Goal: Task Accomplishment & Management: Manage account settings

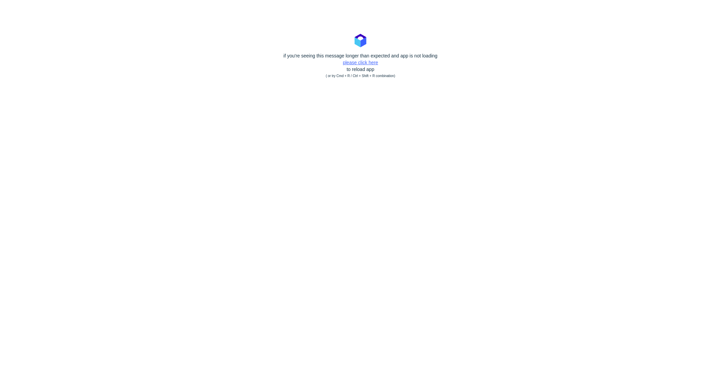
click at [359, 61] on div "if you're seeing this message longer than expected and app is not loading pleas…" at bounding box center [360, 65] width 721 height 27
click at [358, 62] on link "please click here" at bounding box center [360, 62] width 35 height 5
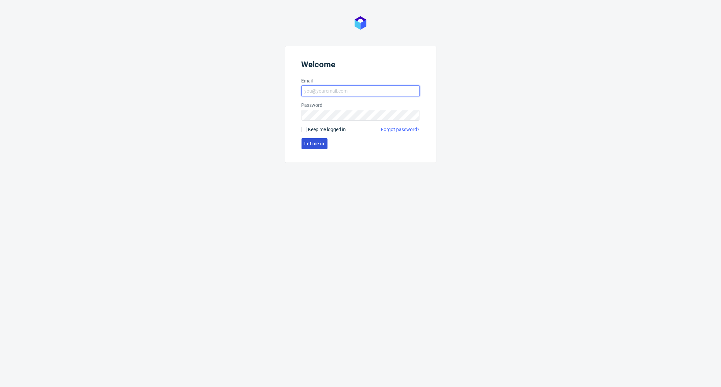
type input "[EMAIL_ADDRESS][DOMAIN_NAME]"
click at [313, 144] on span "Let me in" at bounding box center [315, 143] width 20 height 5
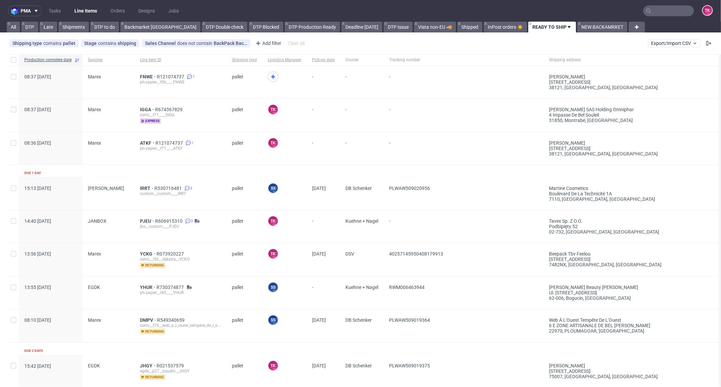
click at [670, 11] on input "text" at bounding box center [668, 10] width 51 height 11
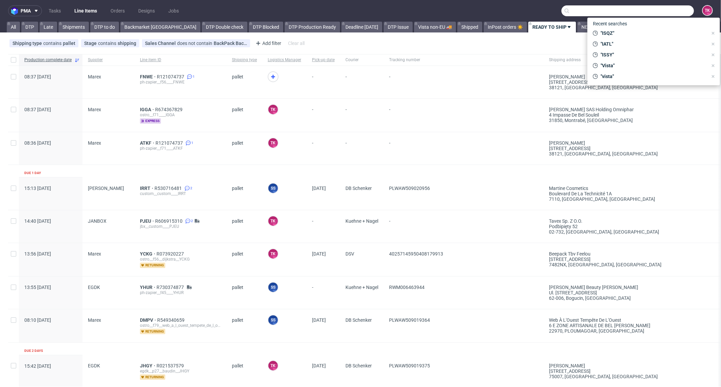
paste input "YCKG"
type input "YCKG"
click at [630, 35] on div "ostro__f56__dijkstra__ YCKG" at bounding box center [648, 36] width 50 height 6
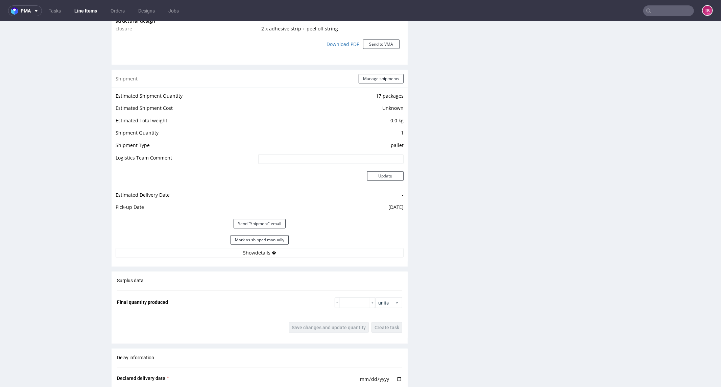
scroll to position [638, 0]
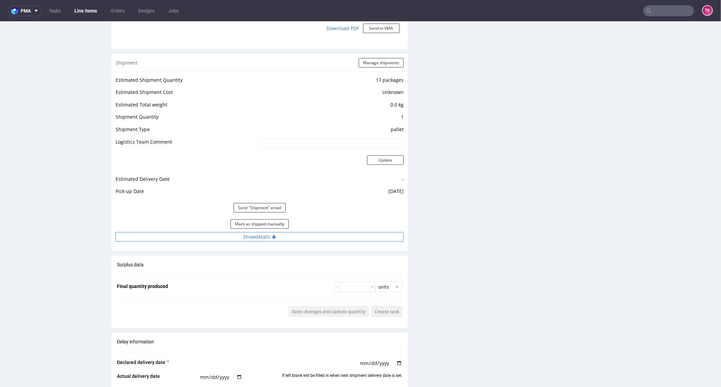
click at [312, 237] on button "Show details" at bounding box center [260, 236] width 288 height 9
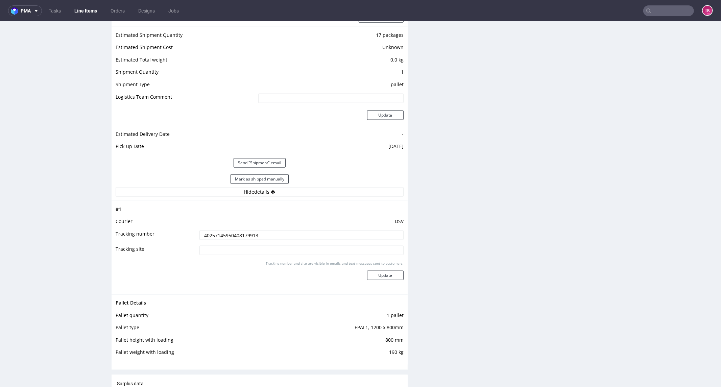
scroll to position [789, 0]
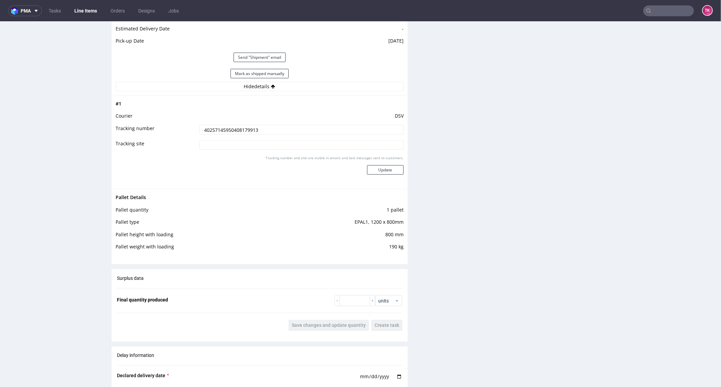
click at [231, 124] on td "40257145950408179913" at bounding box center [301, 131] width 206 height 15
click at [231, 125] on input "40257145950408179913" at bounding box center [302, 129] width 204 height 9
click at [231, 126] on input "40257145950408179913" at bounding box center [302, 129] width 204 height 9
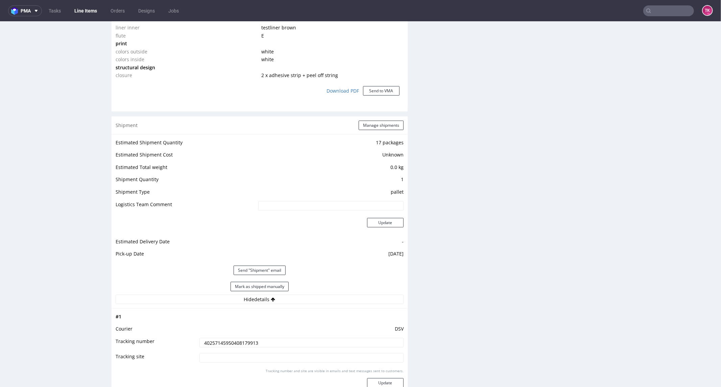
scroll to position [676, 0]
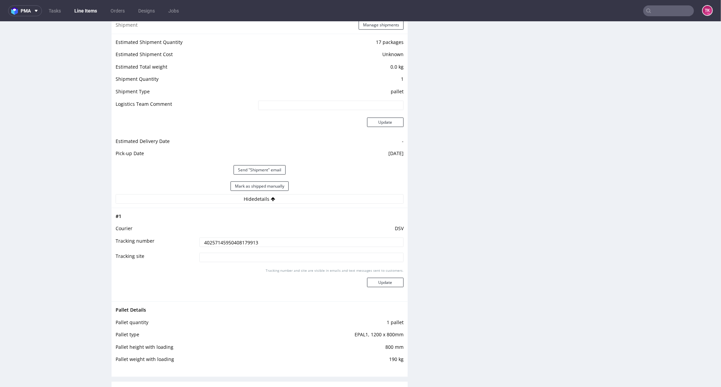
paste input "386328"
type input "40257145950408386328"
click at [381, 280] on button "Update" at bounding box center [385, 282] width 37 height 9
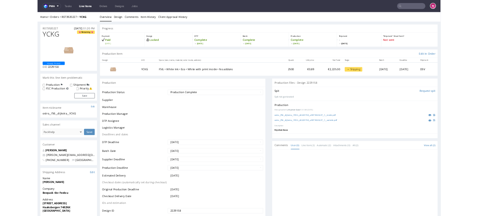
scroll to position [323, 0]
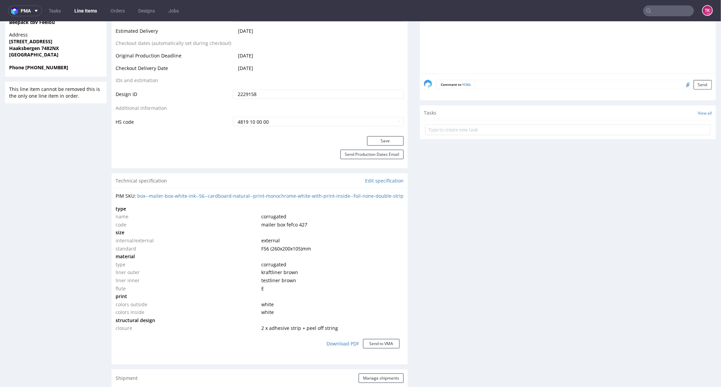
click at [90, 15] on link "Line Items" at bounding box center [85, 10] width 31 height 11
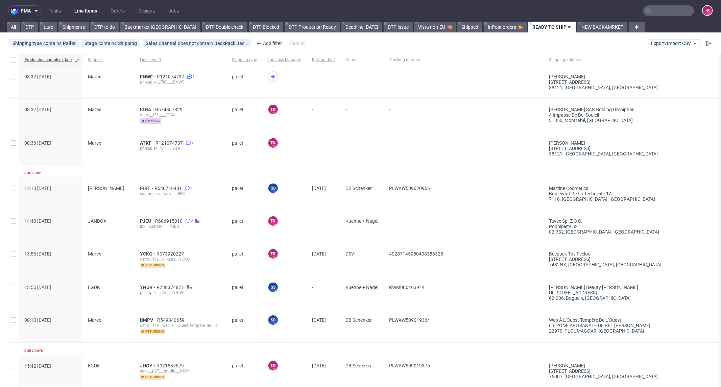
click at [73, 5] on ul "Tasks Line Items Orders Designs Jobs" at bounding box center [114, 10] width 144 height 11
click at [83, 10] on link "Line Items" at bounding box center [85, 10] width 31 height 11
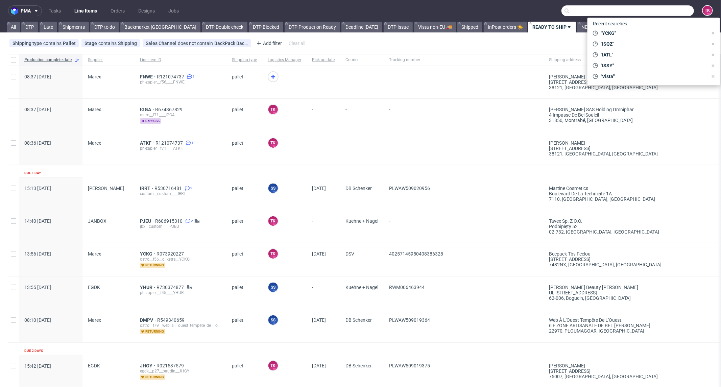
click at [651, 11] on input "text" at bounding box center [628, 10] width 133 height 11
paste input "40257145950408386328"
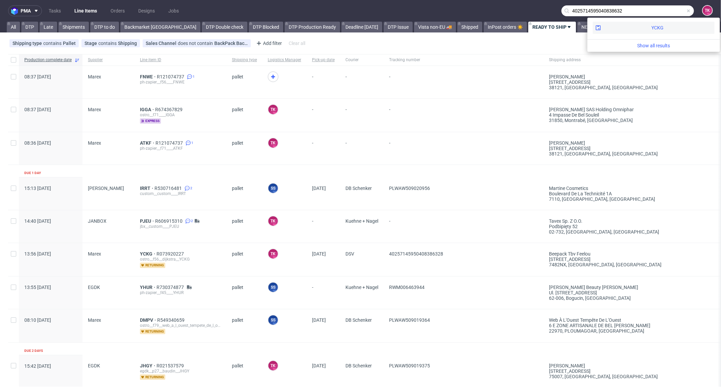
type input "4025714595040838632"
click at [625, 31] on div "YCKG" at bounding box center [654, 28] width 122 height 12
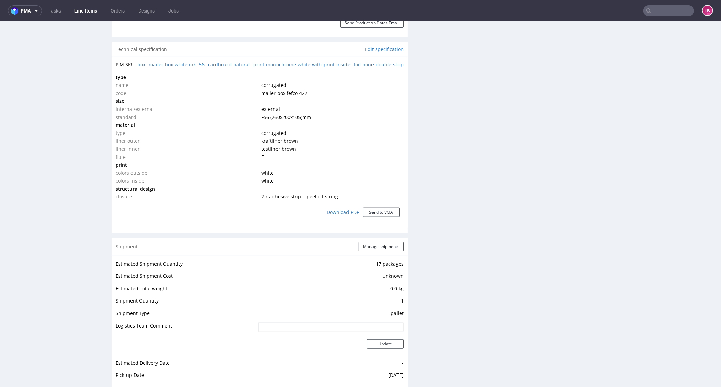
scroll to position [601, 0]
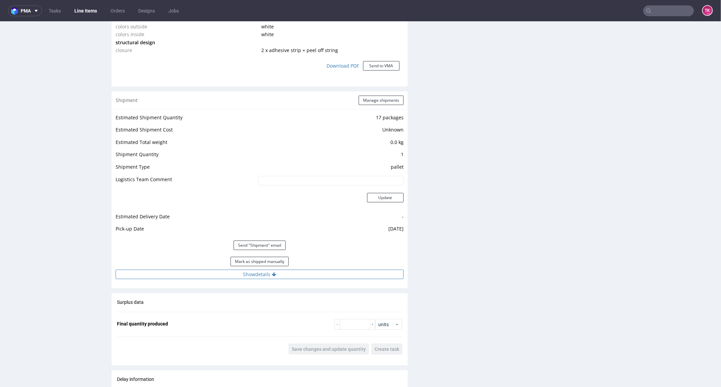
click at [282, 273] on button "Show details" at bounding box center [260, 274] width 288 height 9
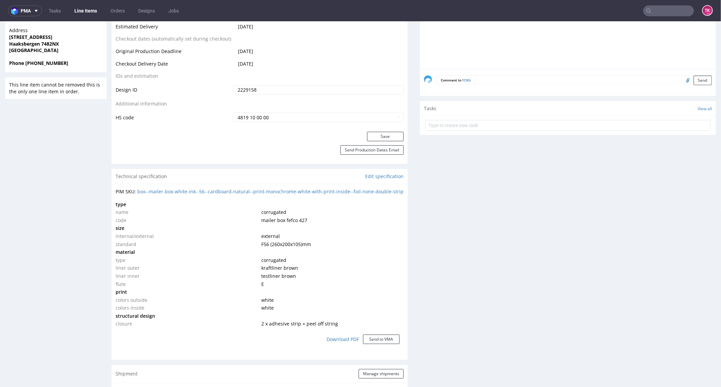
scroll to position [225, 0]
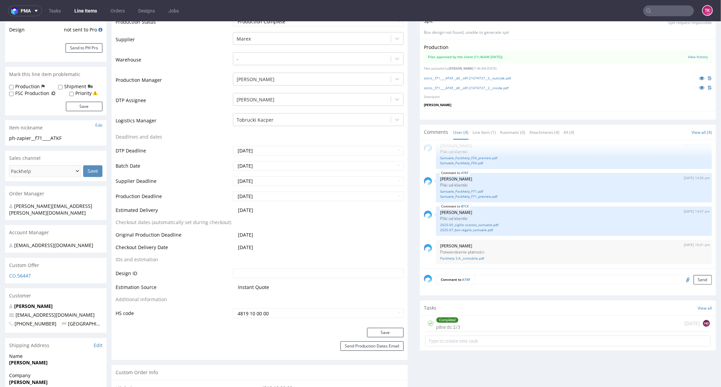
scroll to position [225, 0]
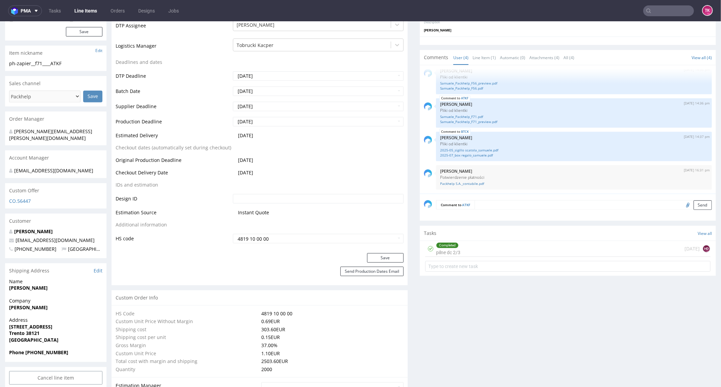
click at [92, 11] on link "Line Items" at bounding box center [85, 10] width 31 height 11
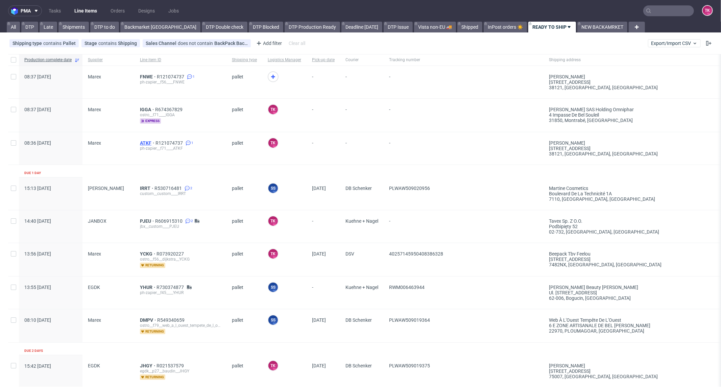
click at [147, 142] on span "ATKF" at bounding box center [148, 142] width 16 height 5
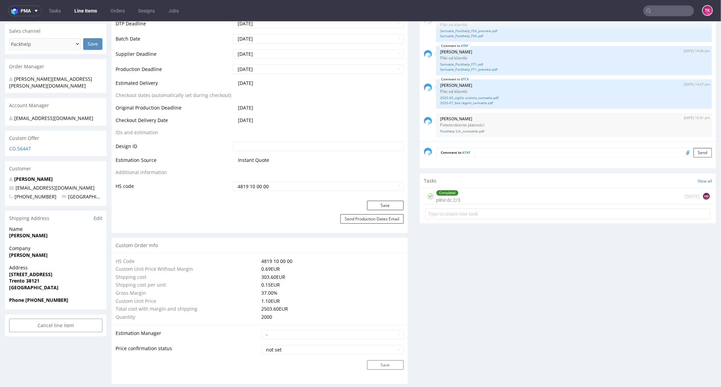
scroll to position [300, 0]
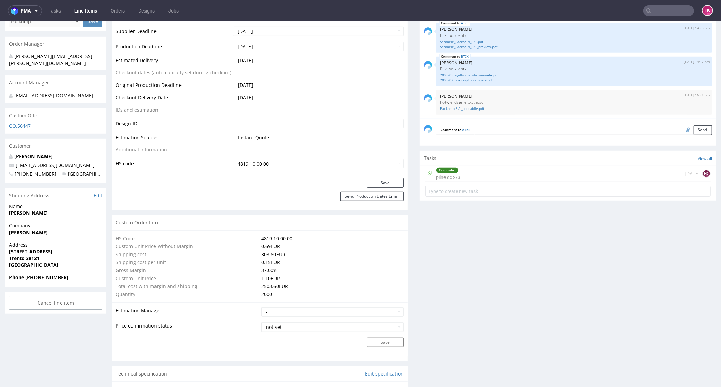
click at [153, 239] on td "HS Code" at bounding box center [188, 238] width 144 height 8
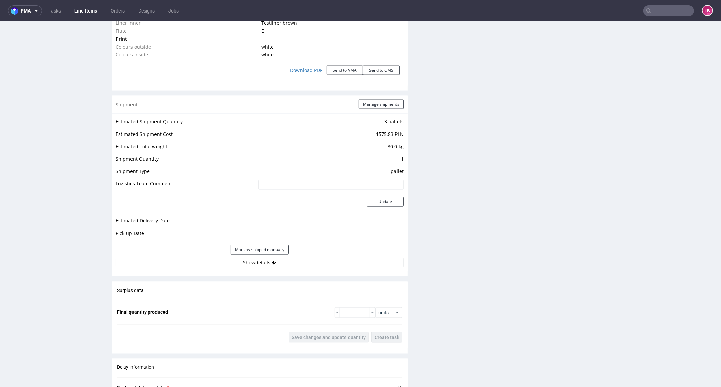
scroll to position [751, 0]
click at [285, 264] on button "Show details" at bounding box center [260, 261] width 288 height 9
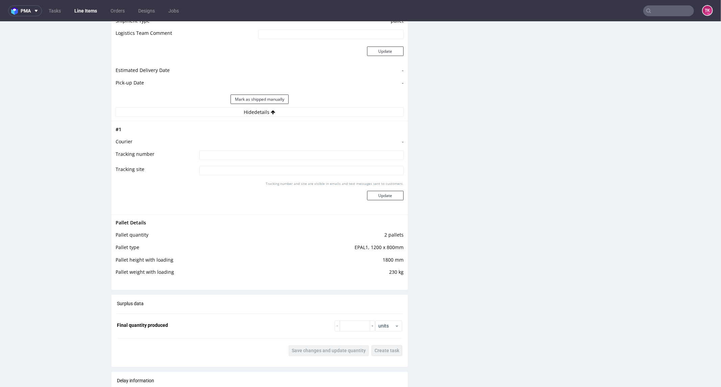
scroll to position [714, 0]
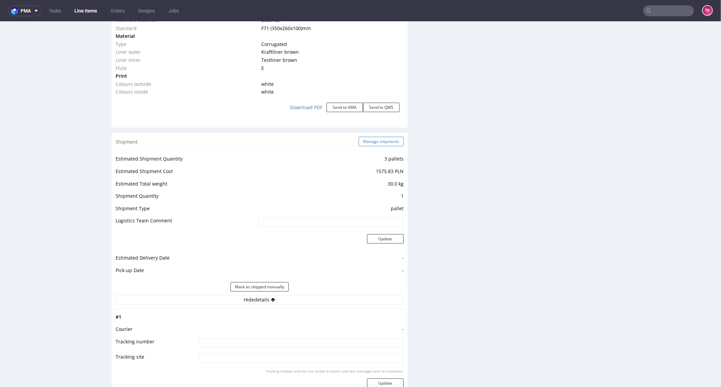
click at [368, 143] on button "Manage shipments" at bounding box center [381, 141] width 45 height 9
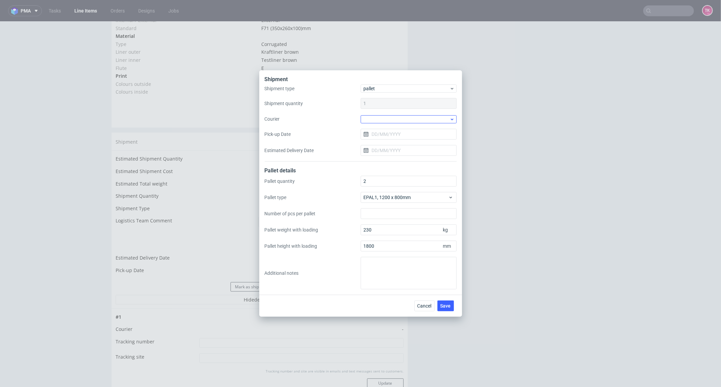
drag, startPoint x: 399, startPoint y: 105, endPoint x: 397, endPoint y: 115, distance: 10.1
click at [397, 114] on div "Shipment type pallet Shipment quantity 1 Courier Pick-up Date Estimated Deliver…" at bounding box center [361, 123] width 192 height 77
click at [397, 117] on div at bounding box center [409, 119] width 96 height 8
click at [387, 146] on div "DSV" at bounding box center [409, 145] width 91 height 12
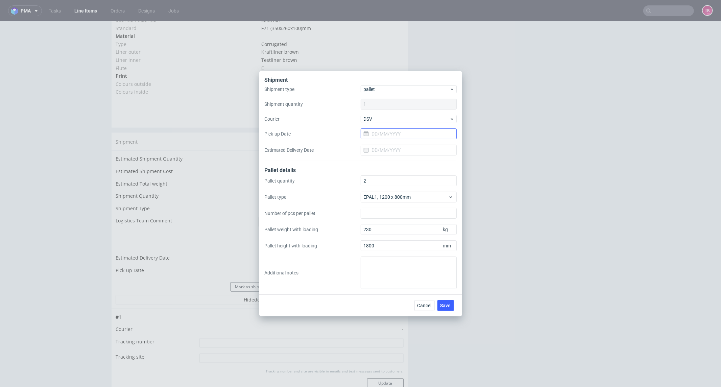
click at [401, 135] on input "Pick-up Date" at bounding box center [409, 133] width 96 height 11
click at [383, 204] on button "15" at bounding box center [386, 202] width 10 height 11
type input "[DATE]"
click at [447, 309] on button "Save" at bounding box center [446, 305] width 17 height 11
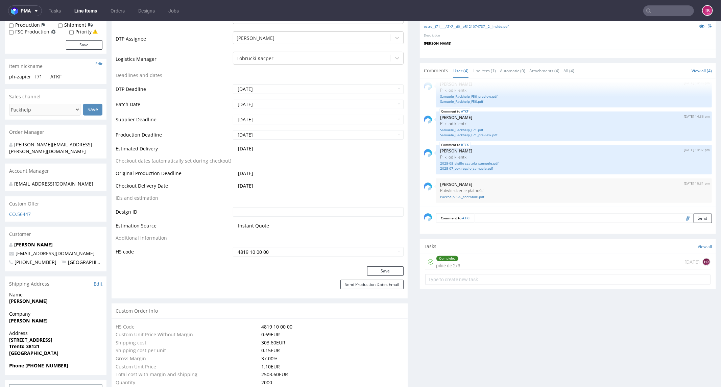
scroll to position [225, 0]
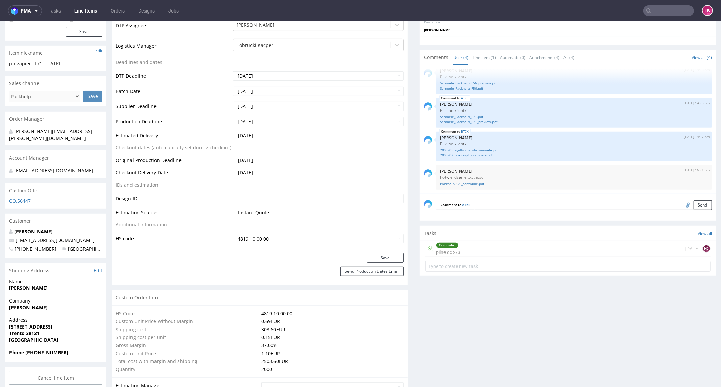
drag, startPoint x: 9, startPoint y: 302, endPoint x: 58, endPoint y: 302, distance: 49.0
copy strong "[PERSON_NAME]"
drag, startPoint x: 5, startPoint y: 320, endPoint x: 71, endPoint y: 329, distance: 66.9
click at [71, 329] on div "Address Via delle Laste 22 Trento 38121 Italy" at bounding box center [55, 333] width 101 height 32
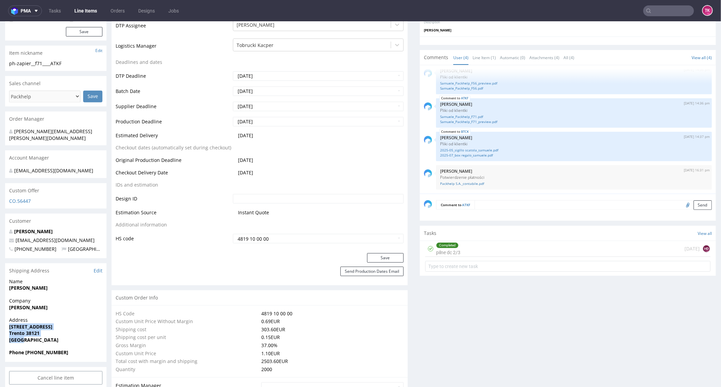
copy p "Via delle Laste 22 Trento 38121 Italy"
drag, startPoint x: 32, startPoint y: 346, endPoint x: 84, endPoint y: 347, distance: 51.7
click at [86, 349] on span "Phone [PHONE_NUMBER]" at bounding box center [55, 352] width 93 height 7
click at [38, 354] on div "Phone [PHONE_NUMBER]" at bounding box center [55, 355] width 101 height 13
copy strong "0461230888"
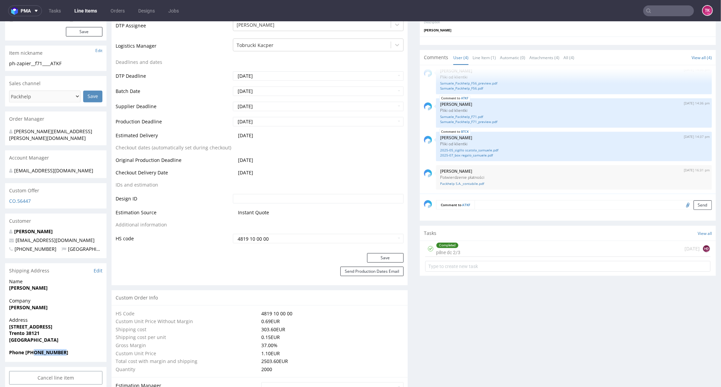
drag, startPoint x: 34, startPoint y: 347, endPoint x: 76, endPoint y: 346, distance: 42.3
click at [76, 349] on span "Phone [PHONE_NUMBER]" at bounding box center [55, 352] width 93 height 7
drag, startPoint x: 79, startPoint y: 234, endPoint x: 0, endPoint y: 235, distance: 78.8
copy span "[EMAIL_ADDRESS][DOMAIN_NAME]"
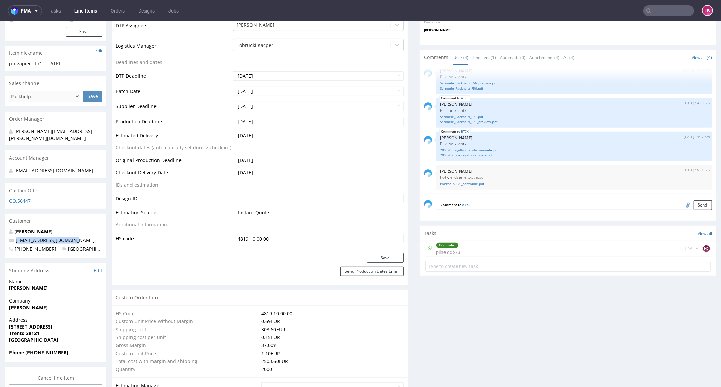
drag, startPoint x: 52, startPoint y: 282, endPoint x: 0, endPoint y: 287, distance: 52.7
copy strong "[PERSON_NAME]"
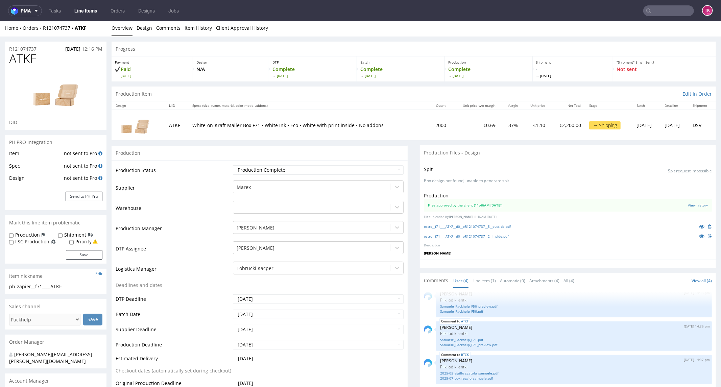
scroll to position [0, 0]
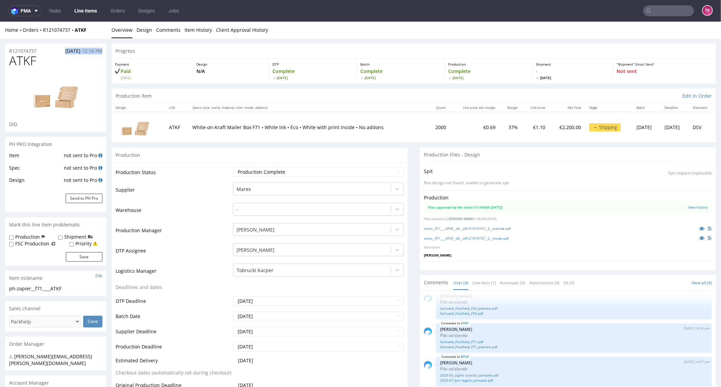
drag, startPoint x: 101, startPoint y: 38, endPoint x: 40, endPoint y: 38, distance: 61.5
drag, startPoint x: 103, startPoint y: 30, endPoint x: 95, endPoint y: 28, distance: 8.5
click at [102, 30] on div "Home Orders R121074737 ATKF" at bounding box center [55, 29] width 101 height 7
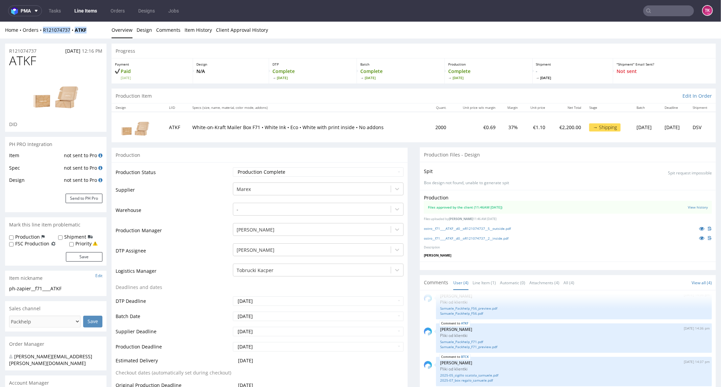
drag, startPoint x: 95, startPoint y: 28, endPoint x: 42, endPoint y: 37, distance: 54.2
click at [42, 37] on div "Home Orders R121074737 ATKF Overview Design Comments Item History Client Approv…" at bounding box center [360, 29] width 721 height 17
copy div "R121074737 ATKF"
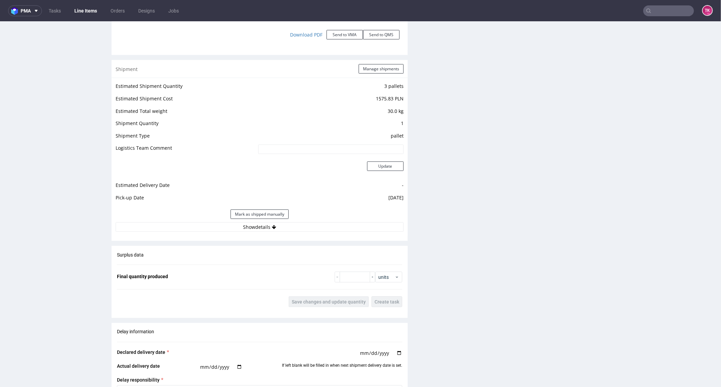
scroll to position [826, 0]
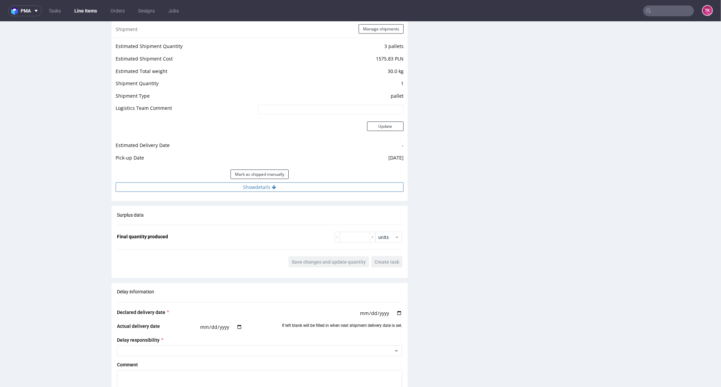
click at [300, 183] on button "Show details" at bounding box center [260, 186] width 288 height 9
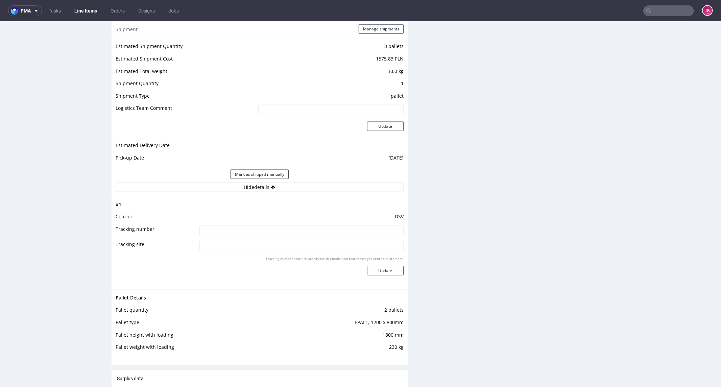
drag, startPoint x: 244, startPoint y: 227, endPoint x: 250, endPoint y: 232, distance: 8.1
click at [244, 229] on input at bounding box center [302, 230] width 204 height 9
paste input "40257145950408389886"
type input "40257145950408389886"
click at [387, 270] on button "Update" at bounding box center [385, 270] width 37 height 9
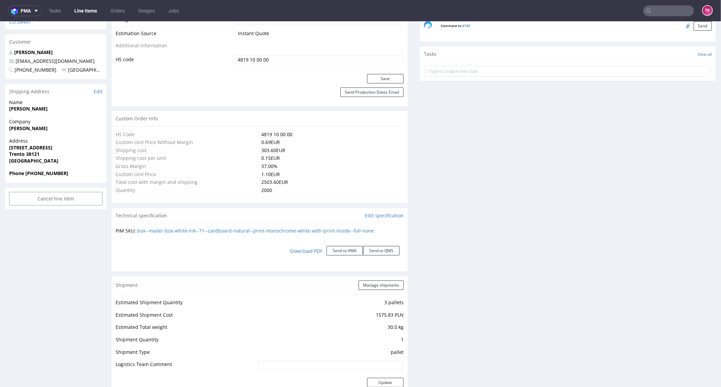
scroll to position [456, 0]
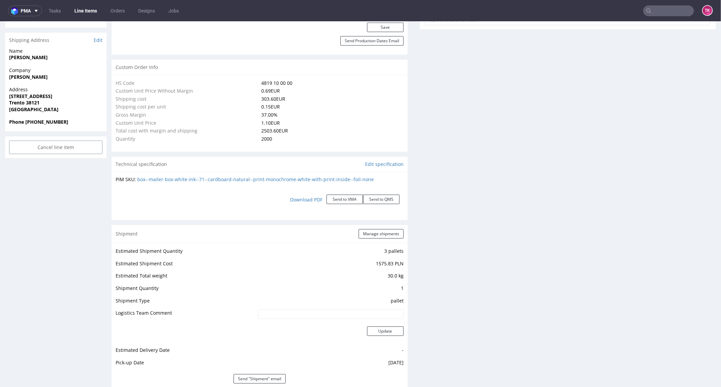
click at [78, 9] on link "Line Items" at bounding box center [85, 10] width 31 height 11
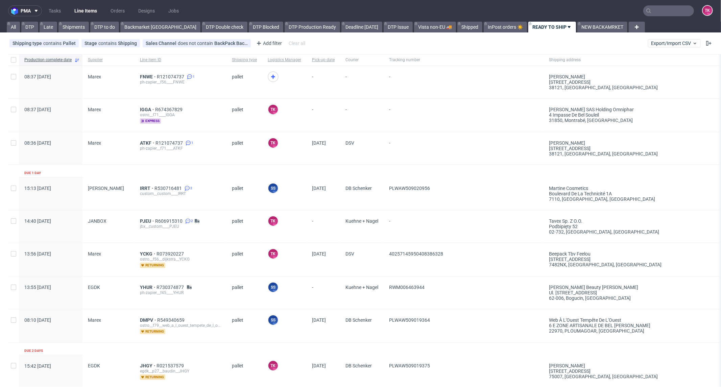
click at [79, 11] on link "Line Items" at bounding box center [85, 10] width 31 height 11
click at [146, 109] on span "IGGA" at bounding box center [147, 109] width 15 height 5
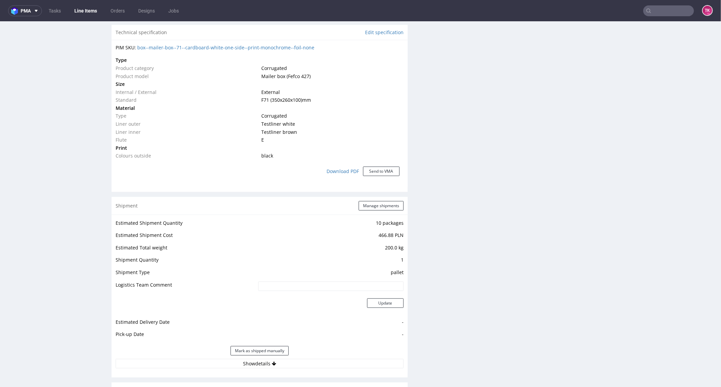
scroll to position [488, 0]
drag, startPoint x: 218, startPoint y: 361, endPoint x: 229, endPoint y: 330, distance: 32.7
click at [218, 360] on button "Show details" at bounding box center [260, 361] width 288 height 9
click at [372, 202] on button "Manage shipments" at bounding box center [381, 203] width 45 height 9
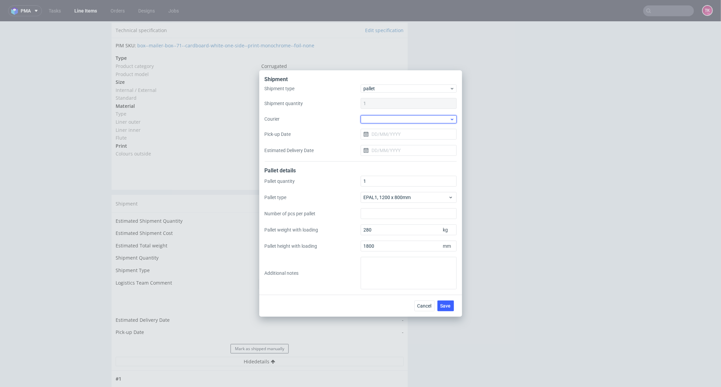
click at [406, 118] on div at bounding box center [409, 119] width 96 height 8
click at [398, 158] on div "DB Schenker" at bounding box center [409, 158] width 91 height 12
click at [387, 139] on input "Pick-up Date" at bounding box center [409, 133] width 96 height 11
drag, startPoint x: 391, startPoint y: 112, endPoint x: 390, endPoint y: 117, distance: 4.5
click at [391, 113] on div "Shipment type pallet Shipment quantity 1 Courier DB Schenker Pick-up Date Estim…" at bounding box center [361, 123] width 192 height 76
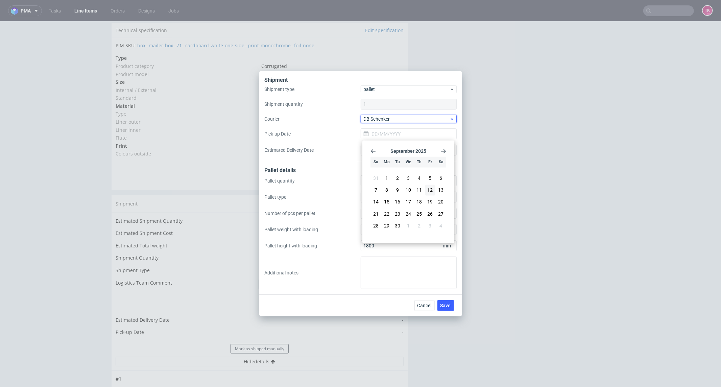
click at [390, 118] on span "DB Schenker" at bounding box center [407, 119] width 86 height 7
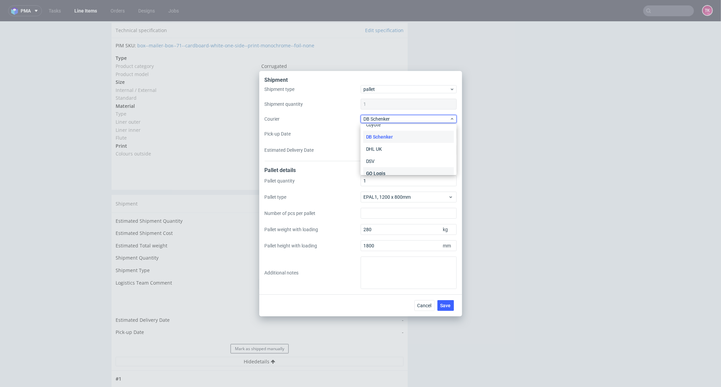
scroll to position [38, 0]
drag, startPoint x: 382, startPoint y: 148, endPoint x: 379, endPoint y: 140, distance: 8.5
click at [381, 148] on div "DSV" at bounding box center [409, 144] width 91 height 12
click at [377, 137] on input "Pick-up Date" at bounding box center [409, 133] width 96 height 11
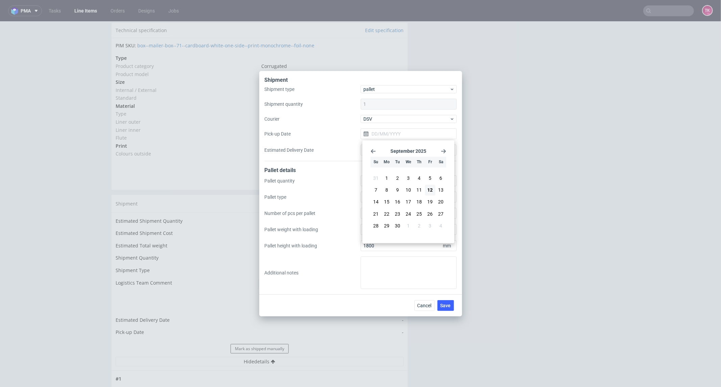
drag, startPoint x: 391, startPoint y: 204, endPoint x: 400, endPoint y: 220, distance: 18.9
click at [390, 205] on button "15" at bounding box center [386, 202] width 10 height 11
type input "[DATE]"
click at [444, 305] on span "Save" at bounding box center [446, 305] width 10 height 5
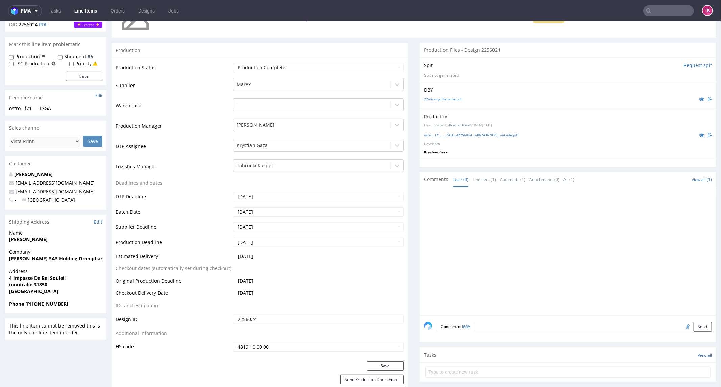
scroll to position [225, 0]
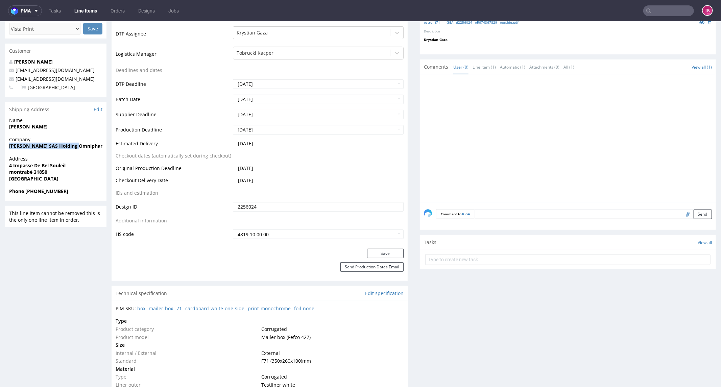
drag, startPoint x: 8, startPoint y: 143, endPoint x: 99, endPoint y: 145, distance: 90.6
copy strong "[PERSON_NAME] SAS Holding Omniphar"
drag, startPoint x: 0, startPoint y: 167, endPoint x: 68, endPoint y: 181, distance: 69.4
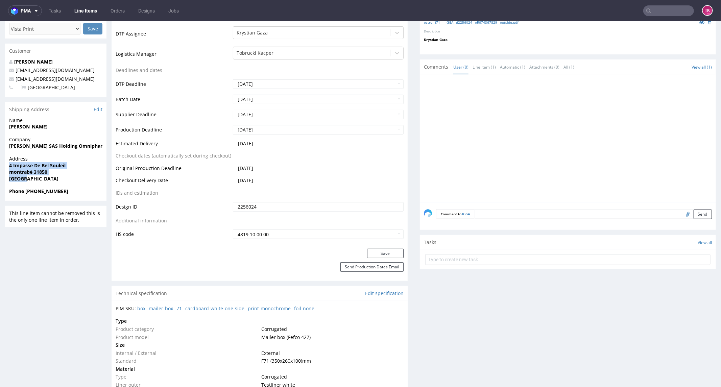
copy p "4 Impasse De Bel Souleil montrabé 31850 [GEOGRAPHIC_DATA]"
click at [32, 188] on strong "Phone [PHONE_NUMBER]" at bounding box center [38, 191] width 59 height 6
copy strong "0611637579"
drag, startPoint x: 54, startPoint y: 119, endPoint x: 53, endPoint y: 122, distance: 3.8
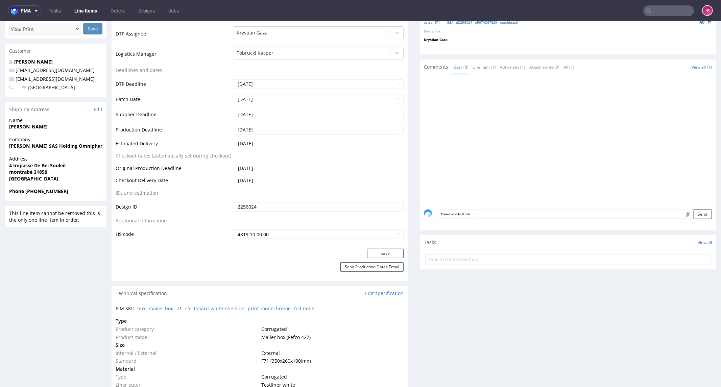
click at [53, 122] on span "Name" at bounding box center [55, 120] width 93 height 7
copy strong "[PERSON_NAME]"
drag, startPoint x: 53, startPoint y: 124, endPoint x: 0, endPoint y: 127, distance: 53.5
drag, startPoint x: 87, startPoint y: 73, endPoint x: 0, endPoint y: 83, distance: 87.5
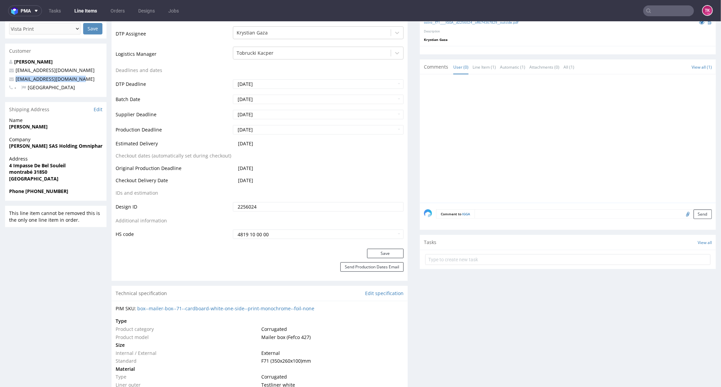
copy span "[EMAIL_ADDRESS][DOMAIN_NAME]"
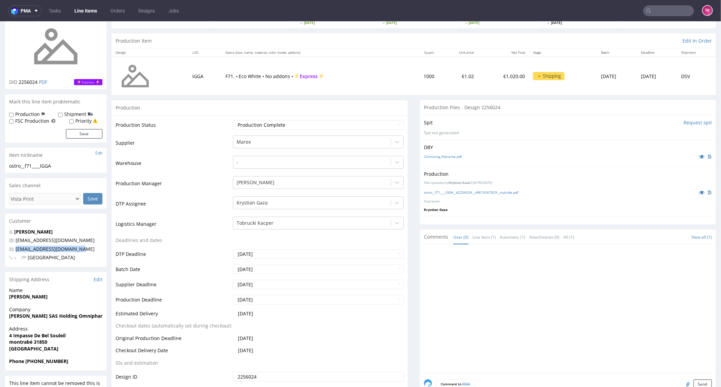
scroll to position [0, 0]
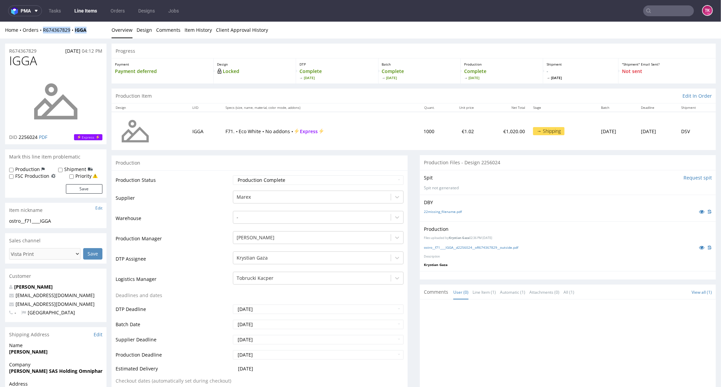
drag, startPoint x: 96, startPoint y: 34, endPoint x: 41, endPoint y: 34, distance: 54.8
click at [41, 34] on div "Home Orders R674367829 IGGA Overview Design Comments Item History Client Approv…" at bounding box center [360, 29] width 721 height 17
copy div "R674367829 IGGA"
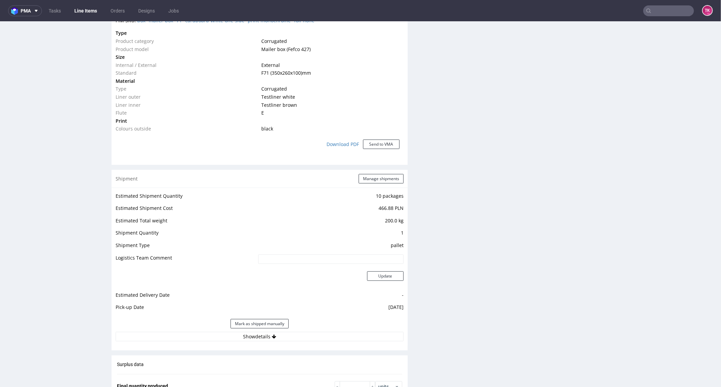
scroll to position [563, 0]
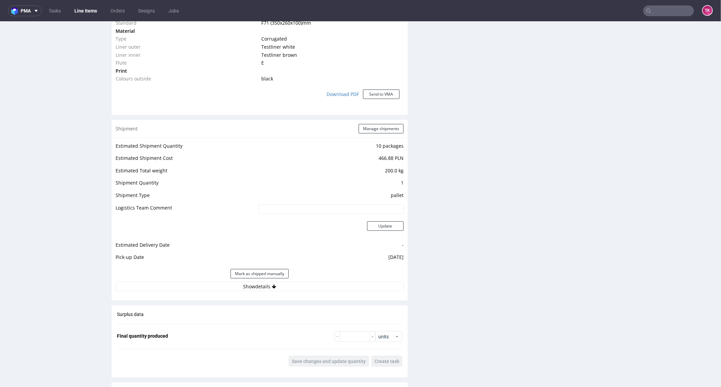
click at [284, 291] on div "Estimated Shipment Quantity 10 packages Estimated Shipment Cost 466.88 PLN Esti…" at bounding box center [260, 216] width 296 height 158
drag, startPoint x: 281, startPoint y: 286, endPoint x: 276, endPoint y: 290, distance: 5.5
click at [281, 287] on button "Show details" at bounding box center [260, 286] width 288 height 9
click at [241, 325] on input at bounding box center [302, 329] width 204 height 9
paste input "40257145950408391681"
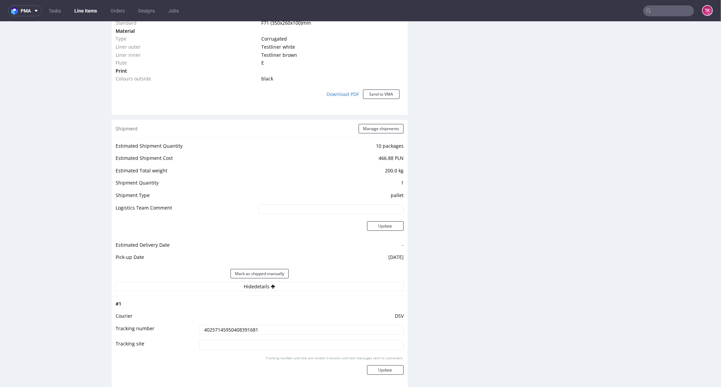
type input "40257145950408391681"
click at [384, 378] on div "Tracking number and site are visible in emails and text messages sent to custom…" at bounding box center [302, 367] width 204 height 24
click at [385, 373] on button "Update" at bounding box center [385, 369] width 37 height 9
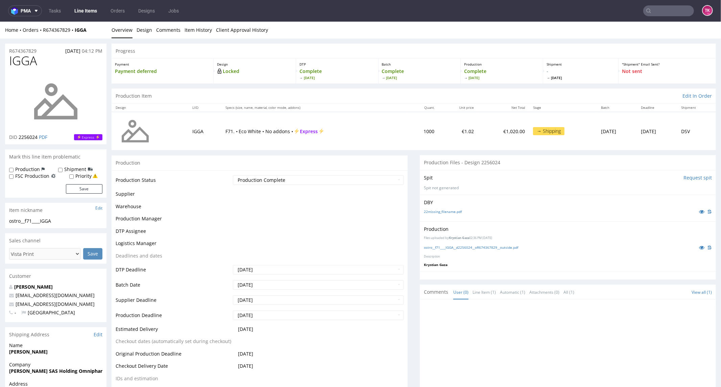
scroll to position [338, 0]
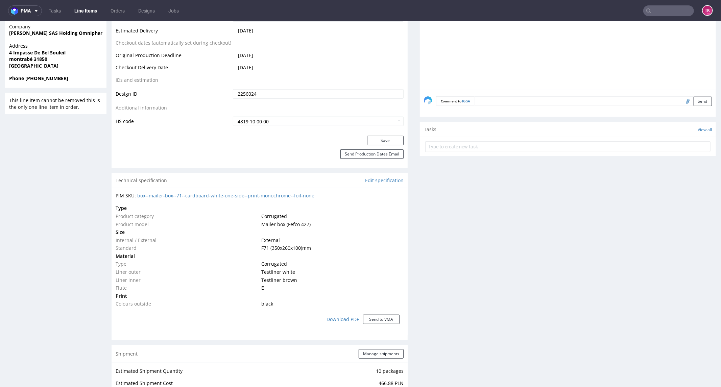
click at [100, 9] on link "Line Items" at bounding box center [85, 10] width 31 height 11
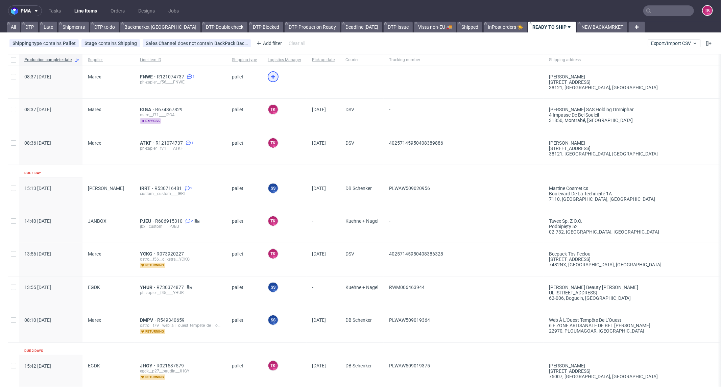
click at [271, 74] on icon at bounding box center [273, 77] width 8 height 8
click at [144, 76] on span "FNWE" at bounding box center [148, 76] width 17 height 5
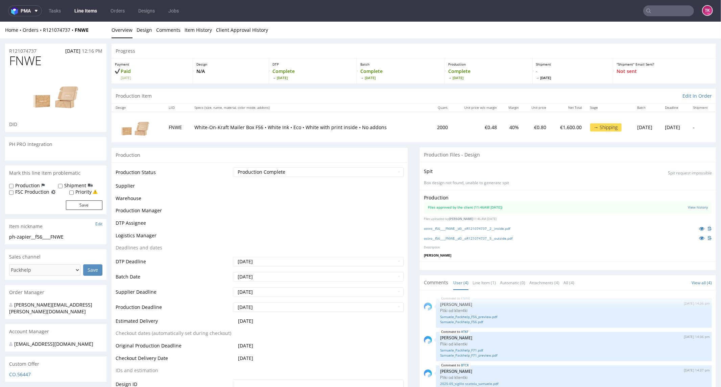
scroll to position [8, 0]
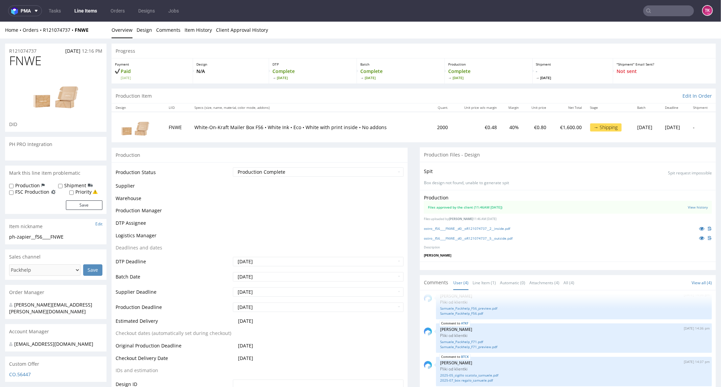
drag, startPoint x: 716, startPoint y: 72, endPoint x: 715, endPoint y: 50, distance: 21.7
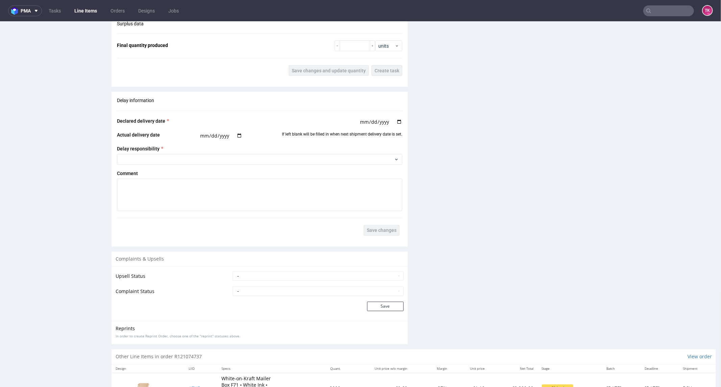
scroll to position [927, 0]
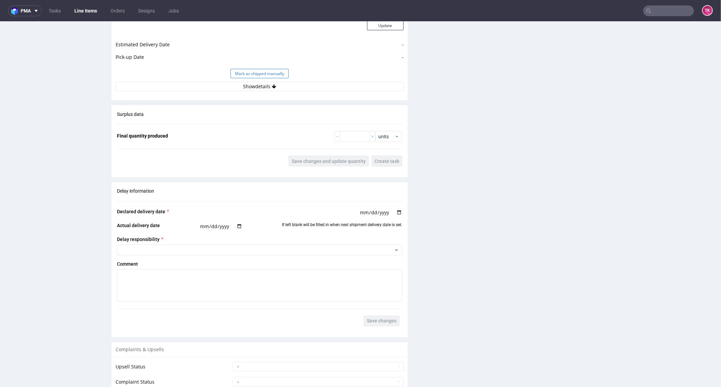
click at [231, 75] on button "Mark as shipped manually" at bounding box center [260, 73] width 58 height 9
click at [228, 83] on button "Show details" at bounding box center [260, 85] width 288 height 9
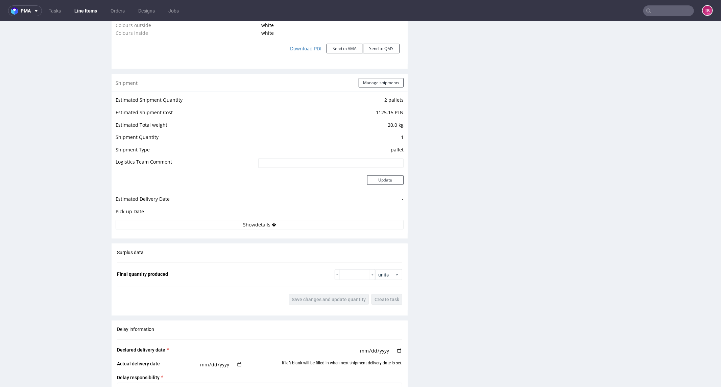
scroll to position [832, 0]
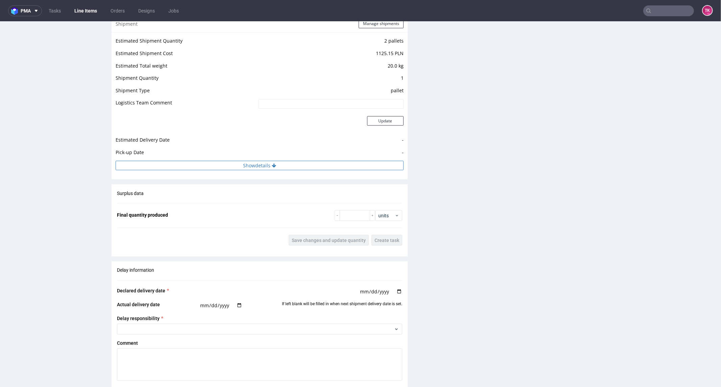
click at [266, 165] on button "Show details" at bounding box center [260, 165] width 288 height 9
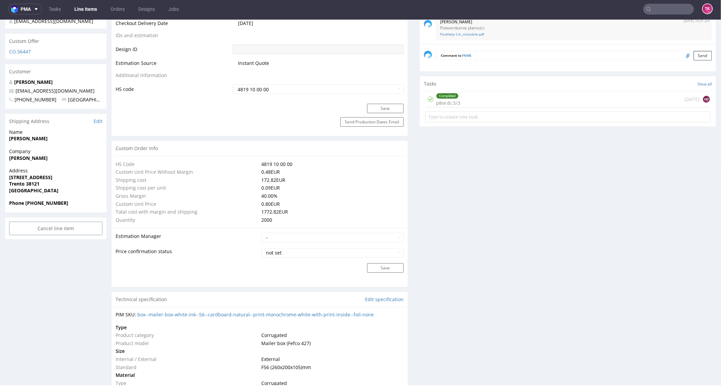
scroll to position [0, 0]
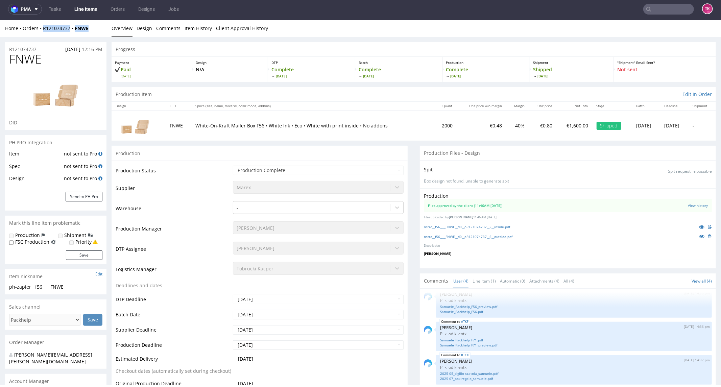
drag, startPoint x: 90, startPoint y: 27, endPoint x: 58, endPoint y: 40, distance: 34.7
click at [41, 29] on div "Home Orders R121074737 FNWE" at bounding box center [55, 28] width 101 height 7
click at [92, 30] on div "Home Orders R121074737 FNWE" at bounding box center [55, 28] width 101 height 7
copy div "R121074737 FNWE"
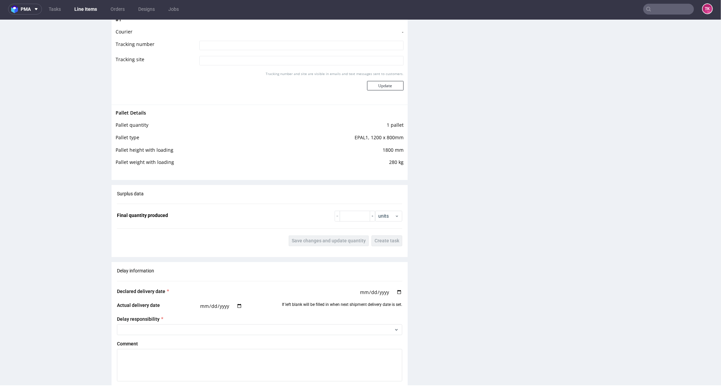
scroll to position [957, 0]
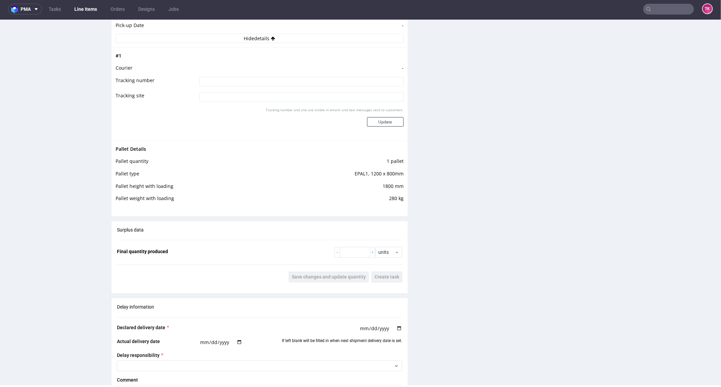
click at [299, 85] on input at bounding box center [302, 81] width 204 height 9
paste input "40257145950408394163"
type input "40257145950408394163"
click at [376, 126] on div "Tracking number and site are visible in emails and text messages sent to custom…" at bounding box center [302, 119] width 204 height 24
click at [376, 125] on button "Update" at bounding box center [385, 121] width 37 height 9
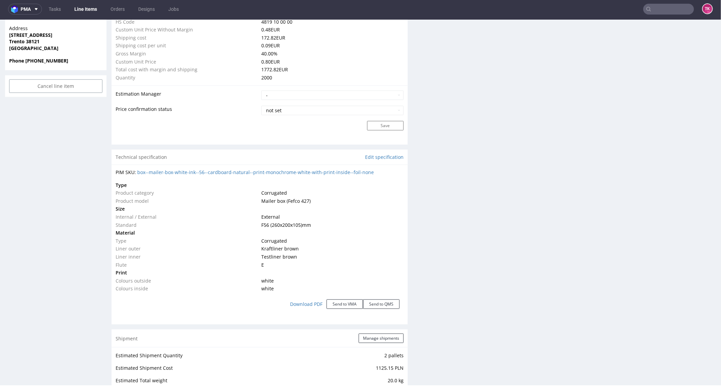
scroll to position [681, 0]
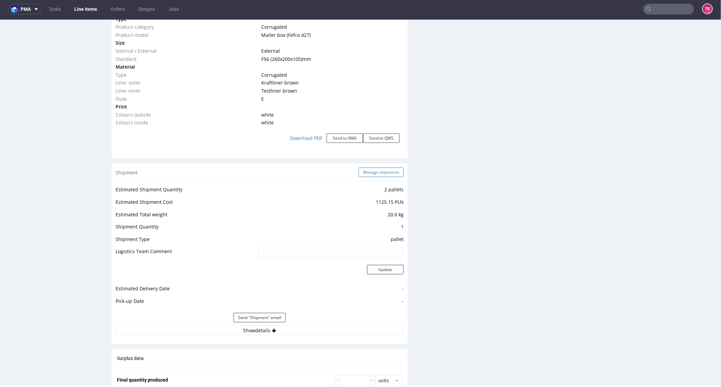
click at [377, 169] on button "Manage shipments" at bounding box center [381, 171] width 45 height 9
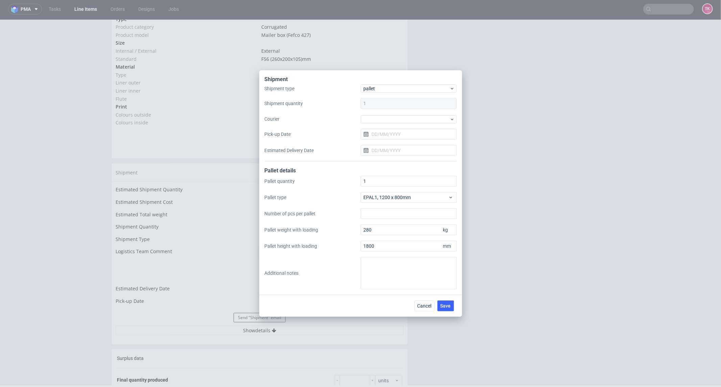
click at [396, 126] on div "Shipment type pallet Shipment quantity 1 Courier Pick-up Date Estimated Deliver…" at bounding box center [361, 123] width 192 height 77
click at [397, 122] on div at bounding box center [409, 119] width 96 height 8
click at [391, 144] on div "DSV" at bounding box center [409, 145] width 91 height 12
drag, startPoint x: 393, startPoint y: 130, endPoint x: 394, endPoint y: 134, distance: 4.0
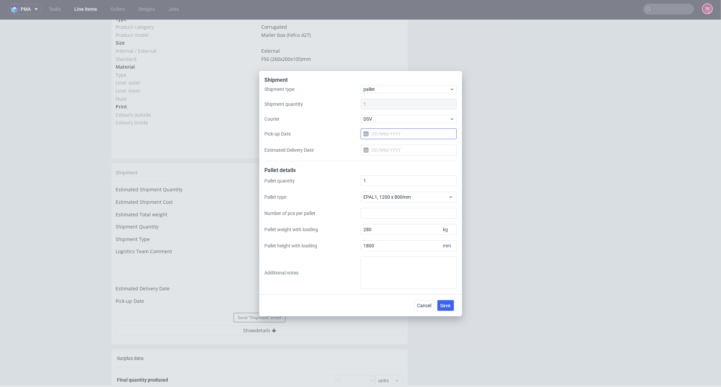
click at [394, 133] on input "Pick-up Date" at bounding box center [409, 133] width 96 height 11
click at [390, 203] on button "15" at bounding box center [386, 202] width 10 height 11
type input "[DATE]"
click at [447, 311] on div "Cancel Save" at bounding box center [360, 306] width 203 height 22
click at [448, 305] on span "Save" at bounding box center [446, 305] width 10 height 5
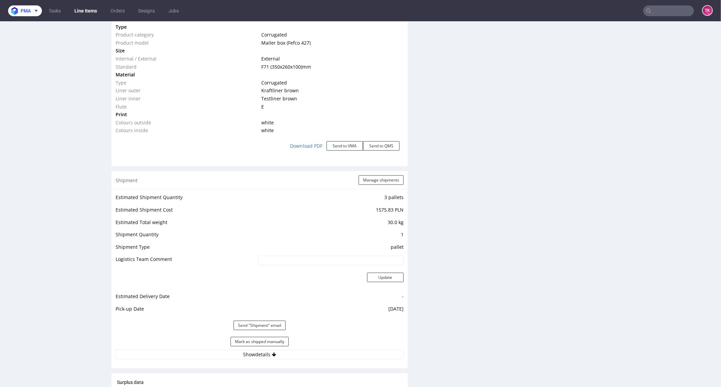
scroll to position [864, 0]
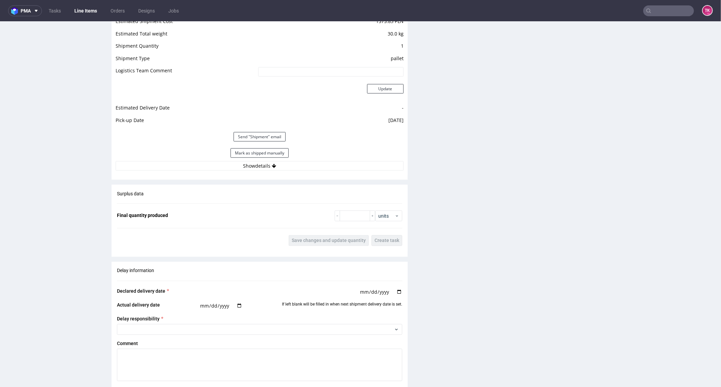
click at [327, 170] on div "Shipment Manage shipments Estimated Shipment Quantity 3 pallets Estimated Shipm…" at bounding box center [260, 80] width 296 height 197
click at [326, 169] on button "Show details" at bounding box center [260, 165] width 288 height 9
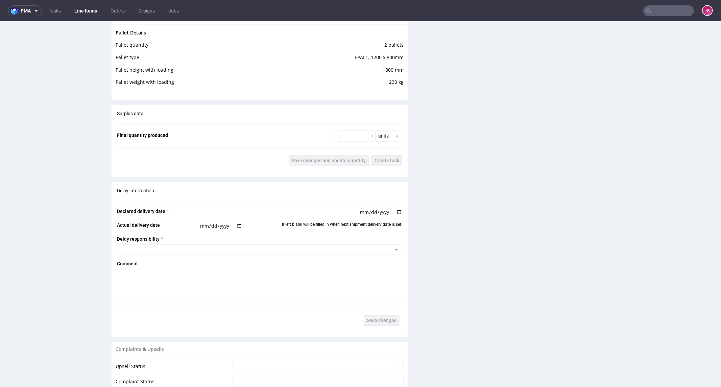
scroll to position [1098, 0]
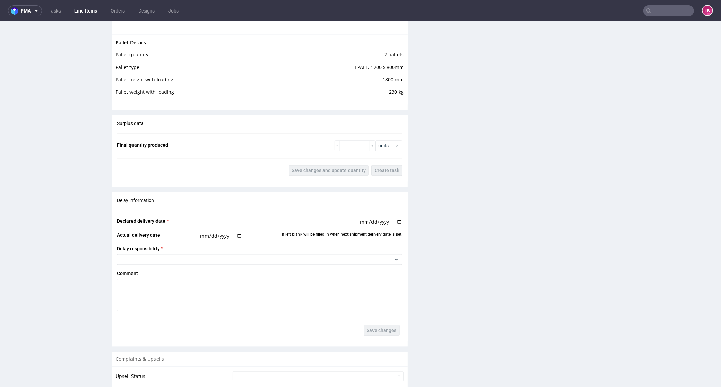
drag, startPoint x: 714, startPoint y: 255, endPoint x: 716, endPoint y: 279, distance: 24.4
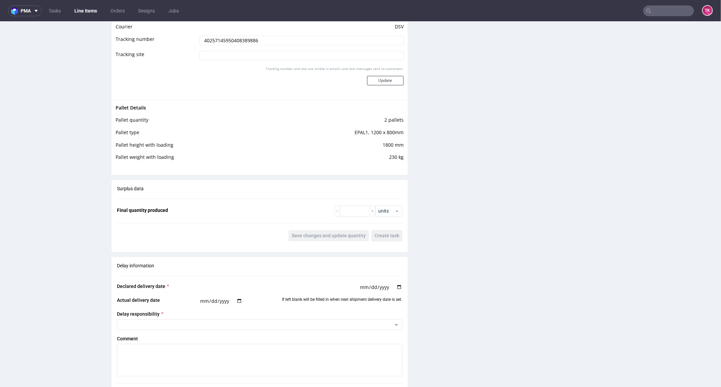
scroll to position [1032, 0]
drag, startPoint x: 258, startPoint y: 40, endPoint x: 195, endPoint y: 44, distance: 63.7
click at [172, 42] on tr "Tracking number 40257145950408389886" at bounding box center [260, 42] width 288 height 15
paste input "94163"
type input "40257145950408394163"
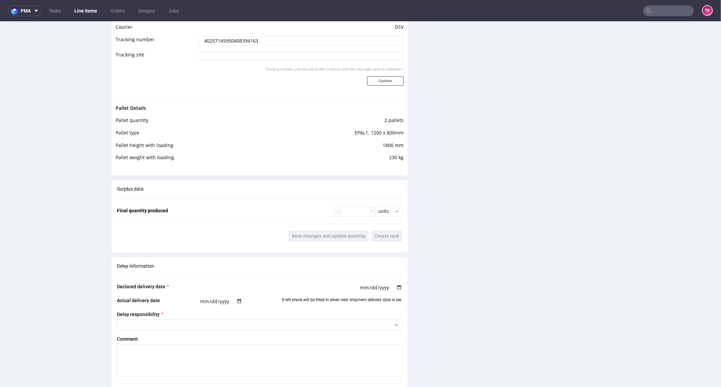
click at [375, 85] on div "Tracking number and site are visible in emails and text messages sent to custom…" at bounding box center [302, 78] width 204 height 24
click at [379, 83] on button "Update" at bounding box center [385, 80] width 37 height 9
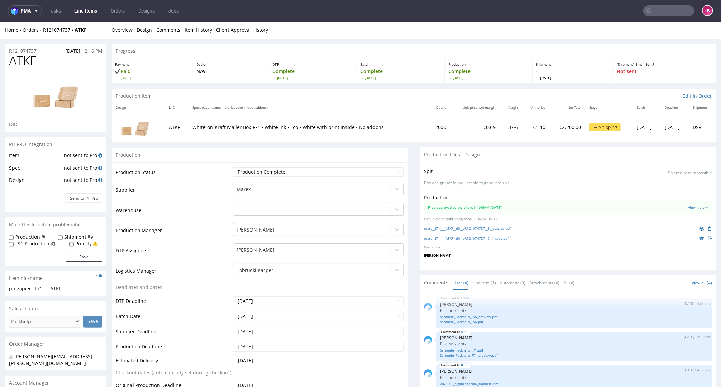
scroll to position [773, 0]
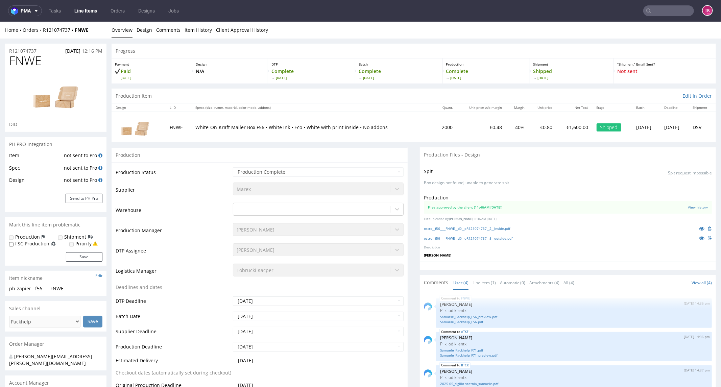
scroll to position [8, 0]
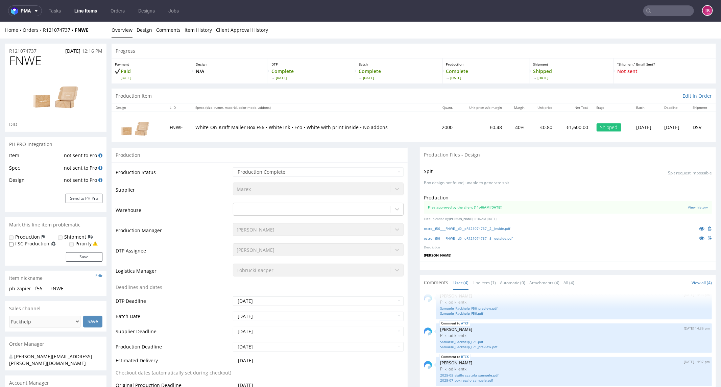
click at [78, 14] on link "Line Items" at bounding box center [85, 10] width 31 height 11
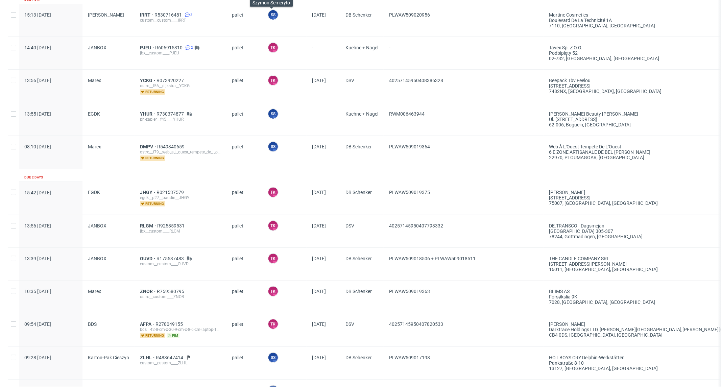
scroll to position [150, 0]
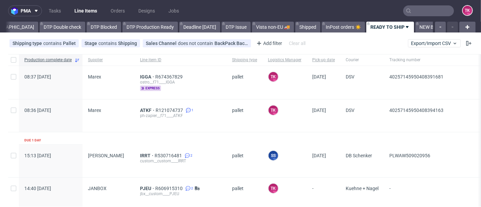
click at [80, 10] on link "Line Items" at bounding box center [85, 10] width 31 height 11
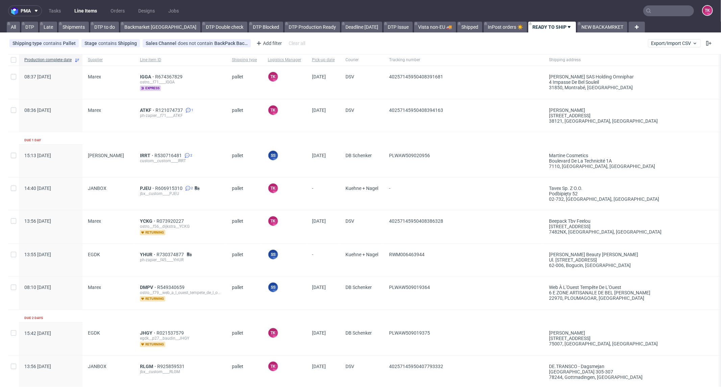
click at [77, 9] on link "Line Items" at bounding box center [85, 10] width 31 height 11
click at [97, 13] on link "Line Items" at bounding box center [85, 10] width 31 height 11
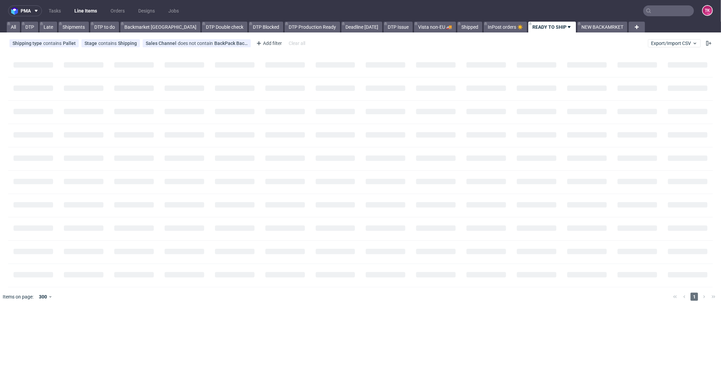
click at [93, 10] on link "Line Items" at bounding box center [85, 10] width 31 height 11
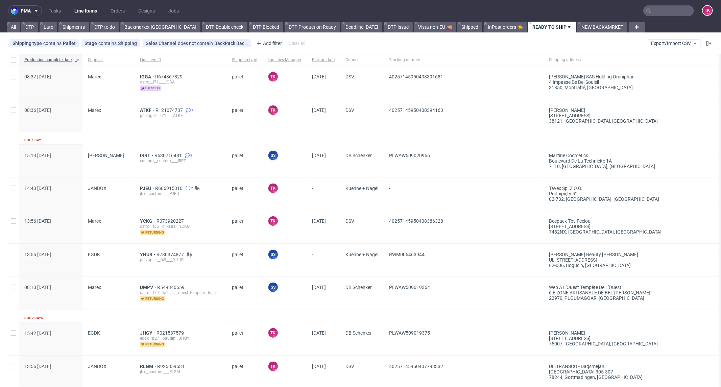
click at [77, 10] on link "Line Items" at bounding box center [85, 10] width 31 height 11
click at [77, 16] on link "Line Items" at bounding box center [85, 10] width 31 height 11
click at [77, 9] on link "Line Items" at bounding box center [85, 10] width 31 height 11
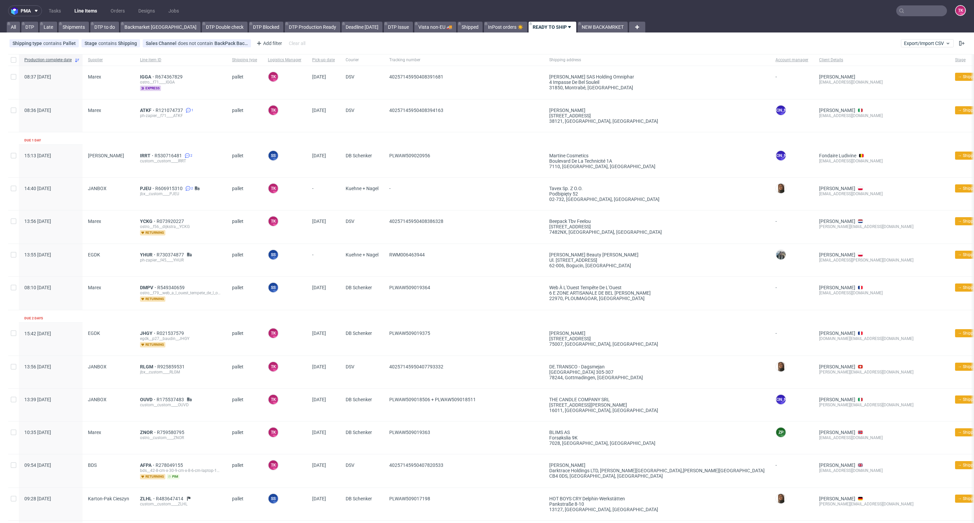
click at [78, 13] on link "Line Items" at bounding box center [85, 10] width 31 height 11
click at [84, 17] on nav "pma Tasks Line Items Orders Designs Jobs TK" at bounding box center [487, 11] width 974 height 22
click at [82, 11] on link "Line Items" at bounding box center [85, 10] width 31 height 11
click at [93, 11] on link "Line Items" at bounding box center [85, 10] width 31 height 11
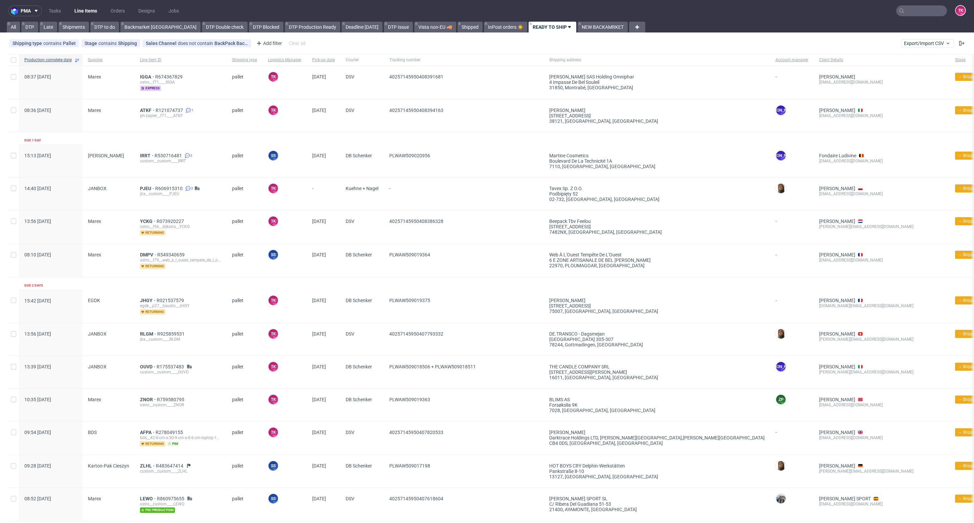
click at [96, 10] on link "Line Items" at bounding box center [85, 10] width 31 height 11
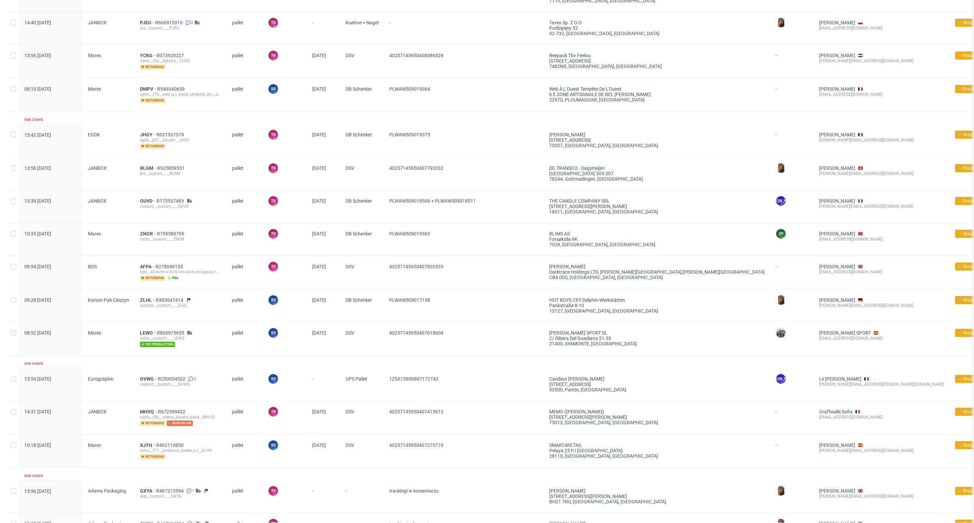
scroll to position [304, 0]
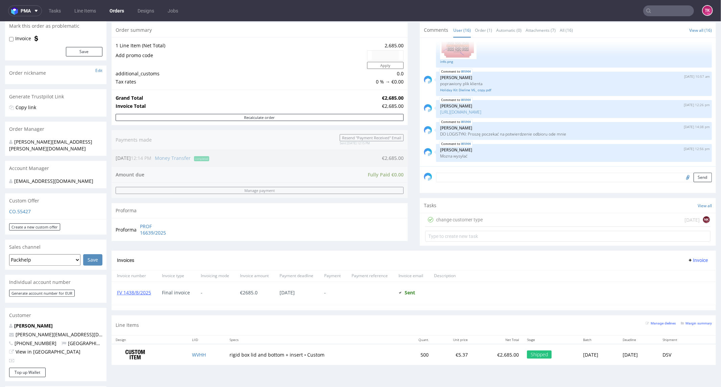
scroll to position [150, 0]
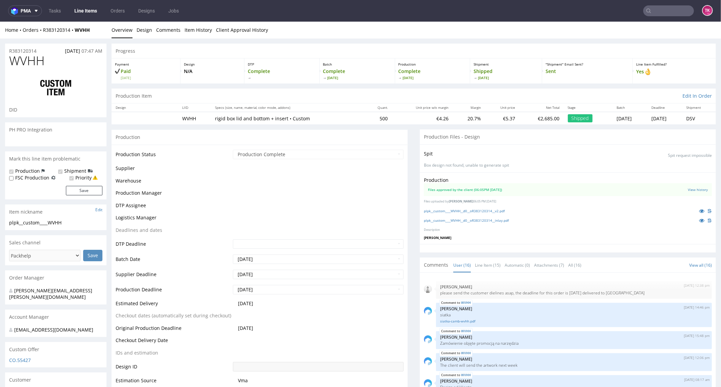
scroll to position [352, 0]
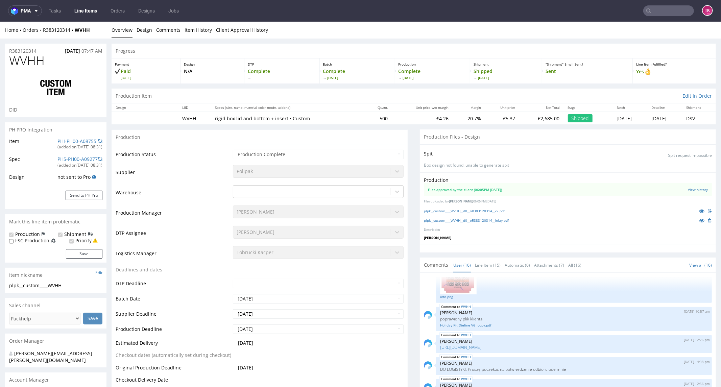
click at [88, 11] on link "Line Items" at bounding box center [85, 10] width 31 height 11
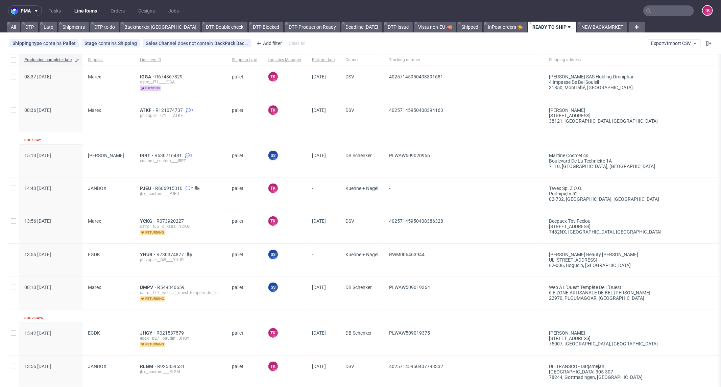
click at [657, 18] on nav "pma Tasks Line Items Orders Designs Jobs TK" at bounding box center [360, 11] width 721 height 22
click at [659, 11] on input "text" at bounding box center [668, 10] width 51 height 11
paste input "RWM006463241"
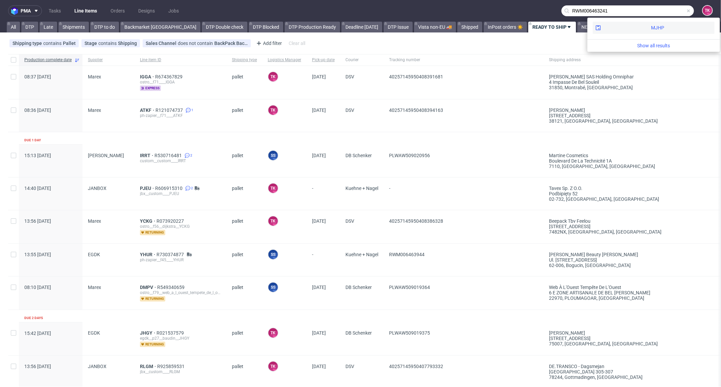
type input "RWM006463241"
click at [618, 31] on div "MJHP" at bounding box center [654, 28] width 122 height 12
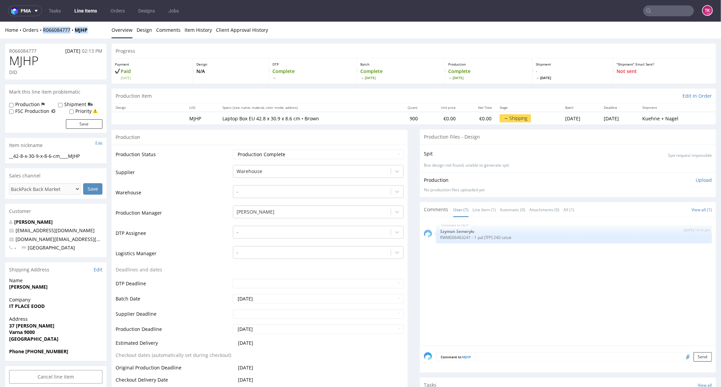
drag, startPoint x: 69, startPoint y: 36, endPoint x: 43, endPoint y: 34, distance: 26.1
click at [43, 34] on div "Home Orders R066084777 MJHP Overview Design Comments Item History Client Approv…" at bounding box center [360, 29] width 721 height 17
copy div "R066084777 MJHP"
drag, startPoint x: 658, startPoint y: 20, endPoint x: 660, endPoint y: 17, distance: 3.6
click at [660, 18] on nav "pma Tasks Line Items Orders Designs Jobs TK" at bounding box center [360, 11] width 721 height 22
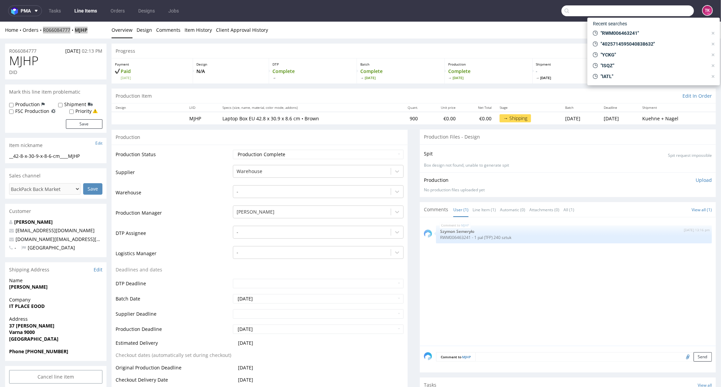
click at [663, 12] on input "text" at bounding box center [628, 10] width 133 height 11
paste input "WFNH"
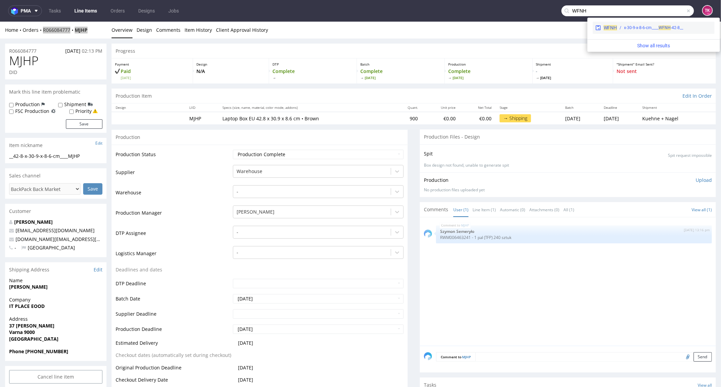
type input "WFNH"
click at [634, 30] on div "__42-8-x-30-9-x-8-6-cm____ WFNH" at bounding box center [654, 28] width 59 height 6
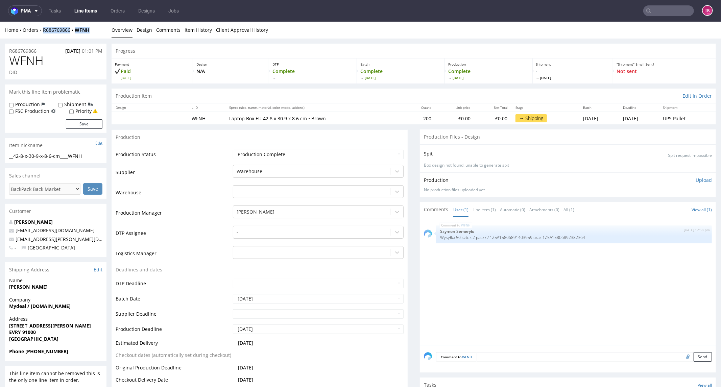
drag, startPoint x: 87, startPoint y: 34, endPoint x: 39, endPoint y: 35, distance: 48.4
click at [39, 36] on div "Home Orders R686769866 WFNH Overview Design Comments Item History Client Approv…" at bounding box center [360, 29] width 721 height 17
copy div "R686769866 WFNH"
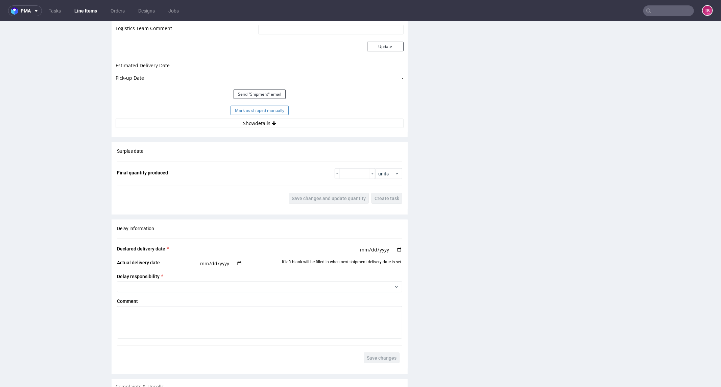
scroll to position [621, 0]
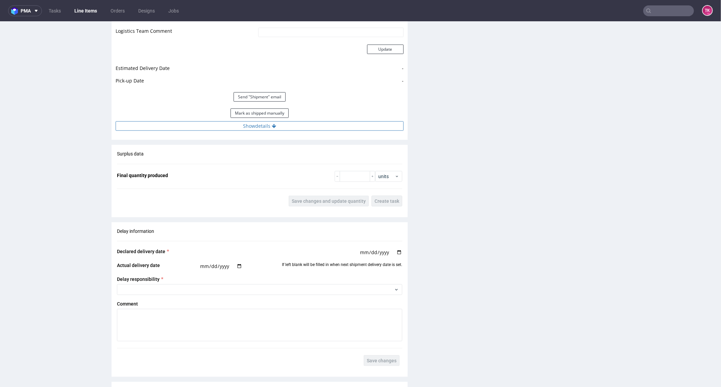
click at [278, 124] on button "Show details" at bounding box center [260, 125] width 288 height 9
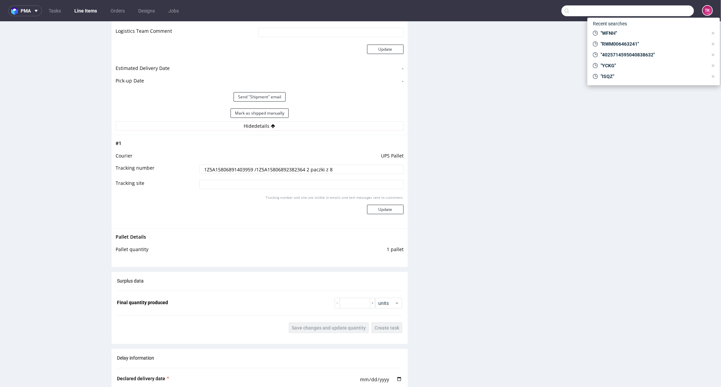
click at [662, 10] on input "text" at bounding box center [628, 10] width 133 height 11
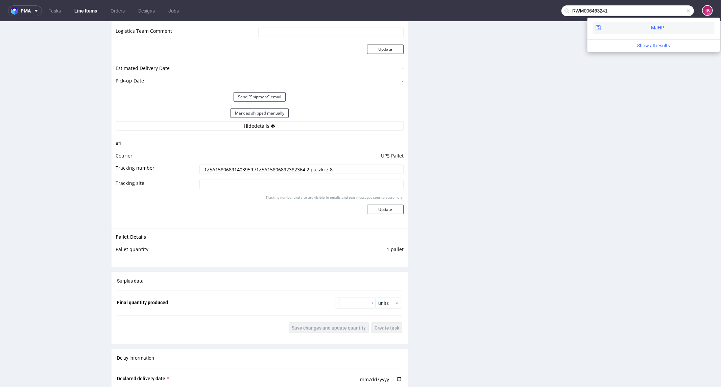
type input "RWM006463241"
click at [651, 28] on div "MJHP" at bounding box center [657, 27] width 13 height 7
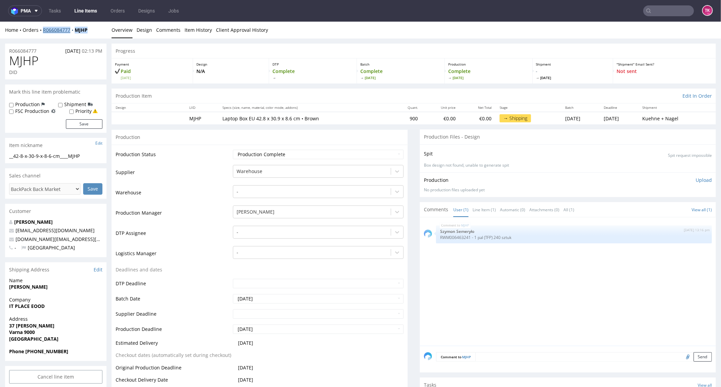
copy div "R066084777 MJHP"
drag, startPoint x: 92, startPoint y: 29, endPoint x: 43, endPoint y: 32, distance: 48.8
click at [43, 32] on div "Home Orders R066084777 MJHP" at bounding box center [55, 29] width 101 height 7
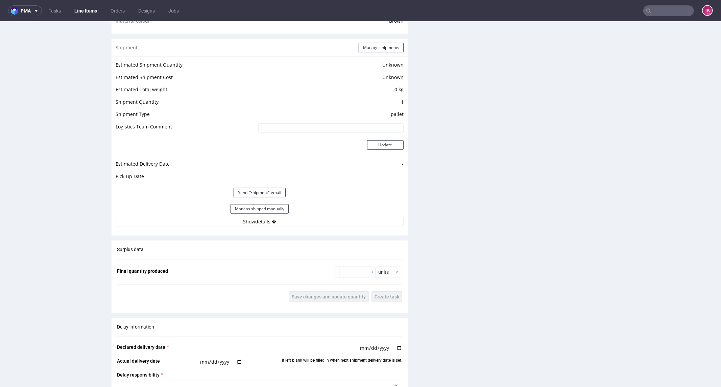
scroll to position [526, 0]
drag, startPoint x: 337, startPoint y: 213, endPoint x: 335, endPoint y: 220, distance: 7.7
click at [335, 220] on div "Estimated Shipment Quantity Unknown Estimated Shipment Cost Unknown Estimated T…" at bounding box center [260, 142] width 296 height 174
drag, startPoint x: 335, startPoint y: 220, endPoint x: 335, endPoint y: 225, distance: 5.1
click at [335, 221] on button "Show details" at bounding box center [260, 220] width 288 height 9
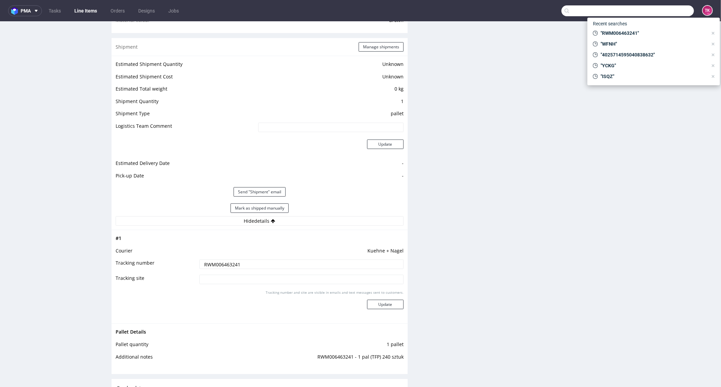
click at [657, 11] on input "text" at bounding box center [628, 10] width 133 height 11
paste input "POWK"
type input "POWK"
click at [634, 32] on div "POWK cc__y100__plebs_snobs__ POWK" at bounding box center [654, 36] width 122 height 12
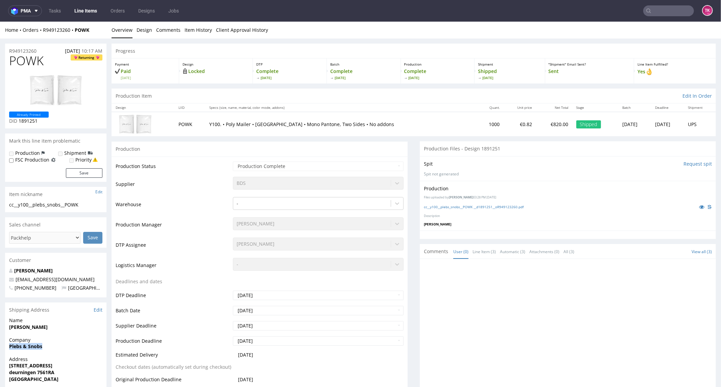
drag, startPoint x: 48, startPoint y: 347, endPoint x: 0, endPoint y: 346, distance: 48.4
copy strong "Plebs & Snobs"
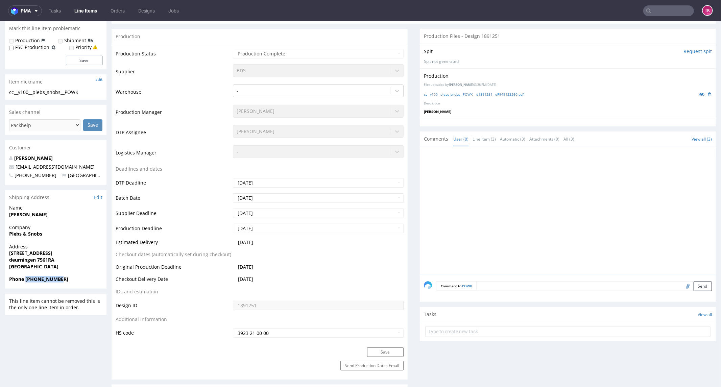
drag, startPoint x: 26, startPoint y: 278, endPoint x: 60, endPoint y: 280, distance: 33.5
click at [60, 280] on span "Phone +31644699723" at bounding box center [55, 279] width 93 height 7
copy strong "+31644699723"
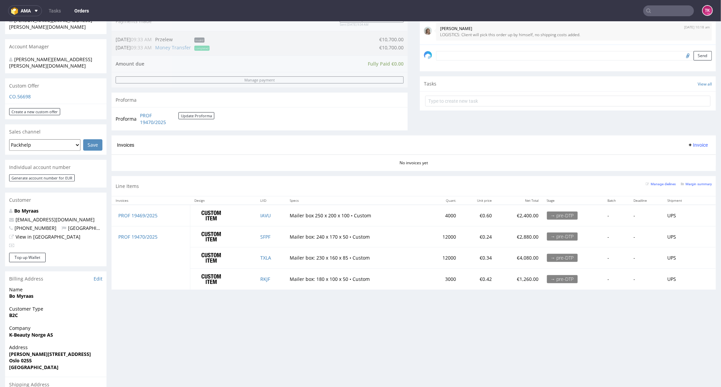
scroll to position [278, 0]
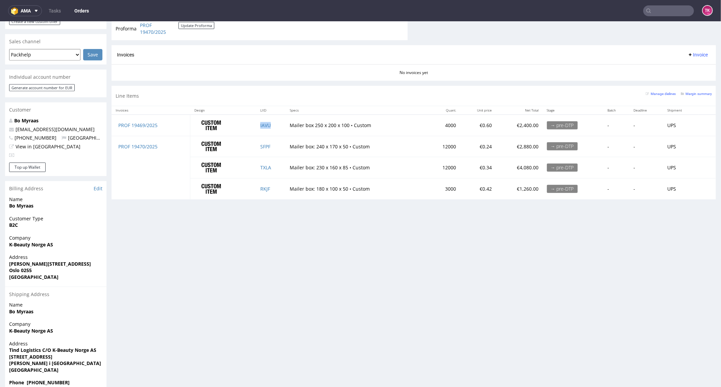
click at [262, 129] on td "IAVU" at bounding box center [271, 124] width 30 height 21
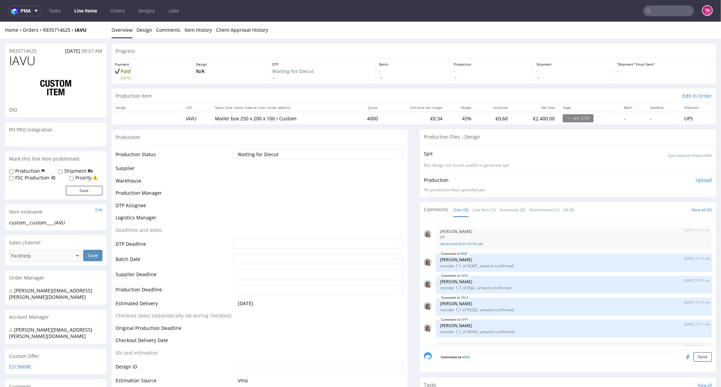
scroll to position [18, 0]
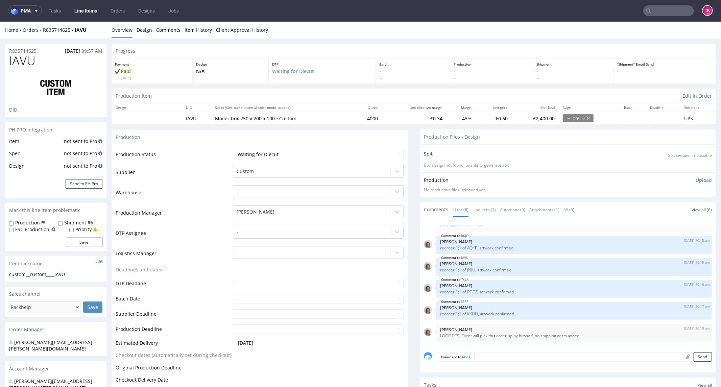
select select "in_progress"
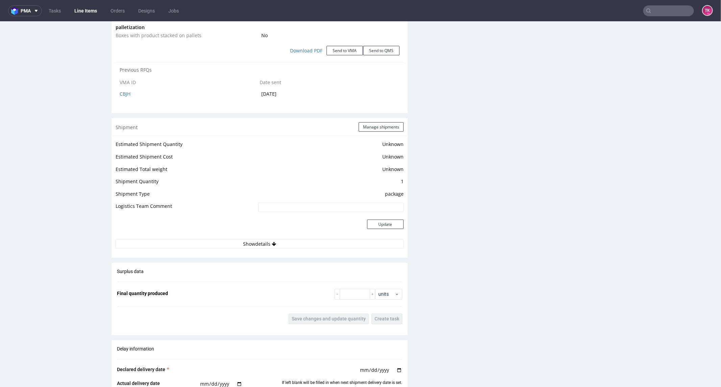
scroll to position [850, 0]
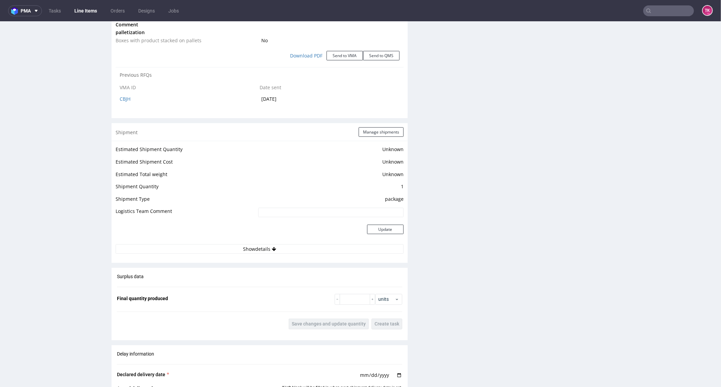
click at [245, 257] on div "Estimated Shipment Quantity Unknown Estimated Shipment Cost Unknown Estimated T…" at bounding box center [260, 199] width 296 height 117
click at [245, 254] on div "Estimated Shipment Quantity Unknown Estimated Shipment Cost Unknown Estimated T…" at bounding box center [260, 199] width 296 height 117
click at [249, 247] on button "Show details" at bounding box center [260, 248] width 288 height 9
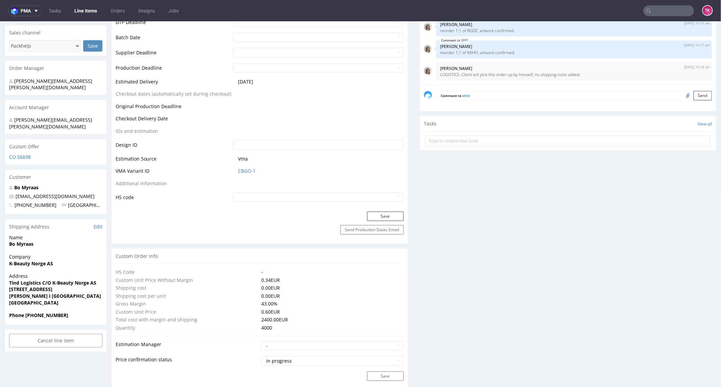
scroll to position [0, 0]
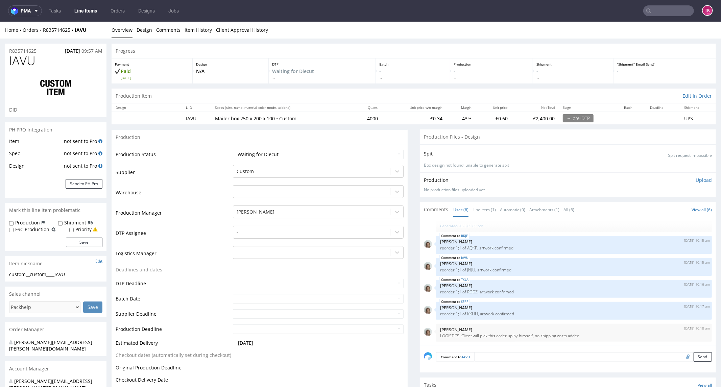
drag, startPoint x: 711, startPoint y: 226, endPoint x: 711, endPoint y: 26, distance: 200.2
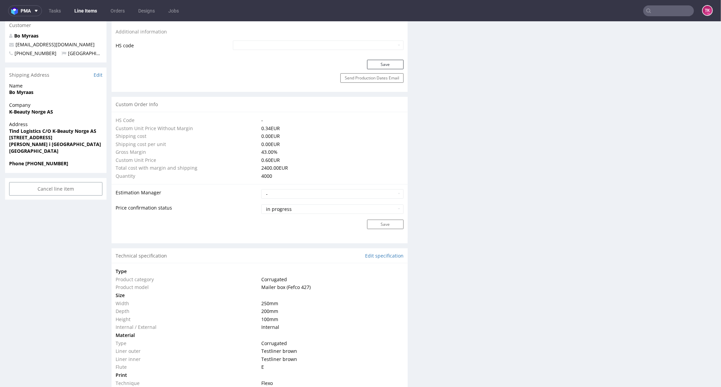
scroll to position [2, 0]
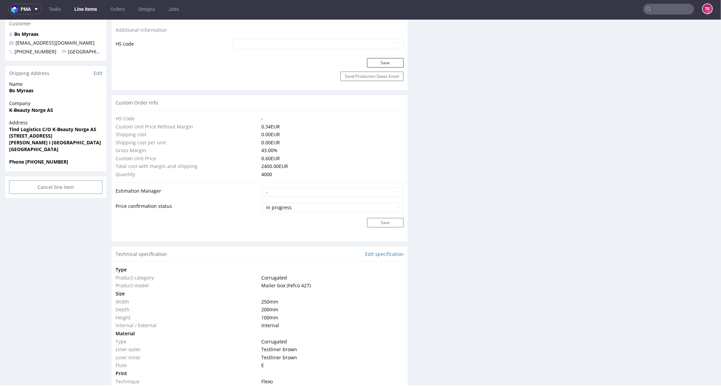
drag, startPoint x: 717, startPoint y: 137, endPoint x: 713, endPoint y: 203, distance: 66.4
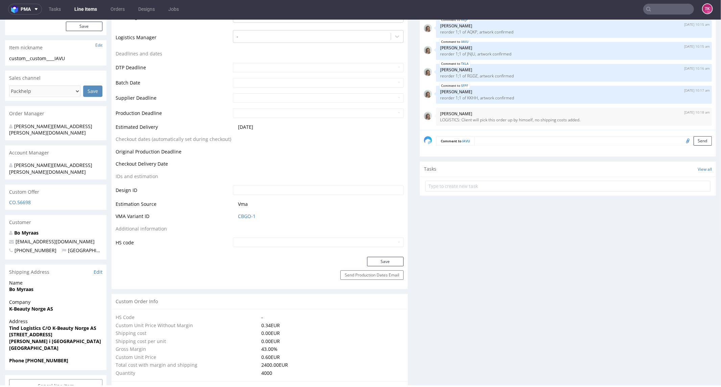
scroll to position [201, 0]
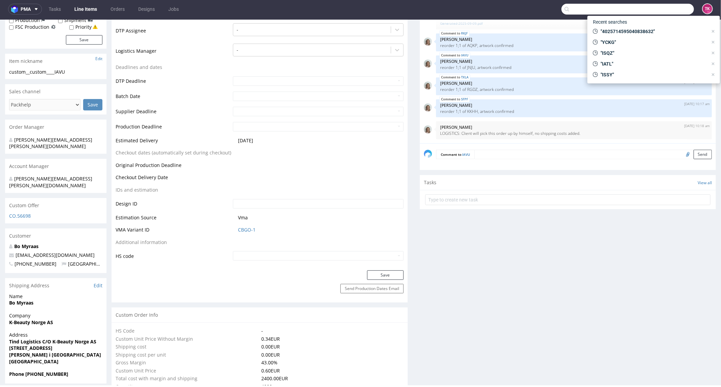
click at [665, 9] on input "text" at bounding box center [628, 9] width 133 height 11
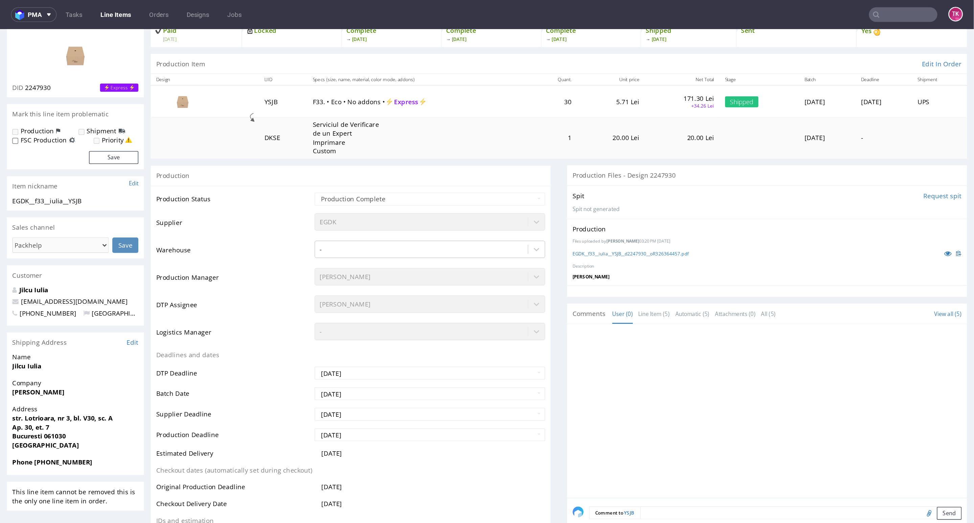
scroll to position [150, 0]
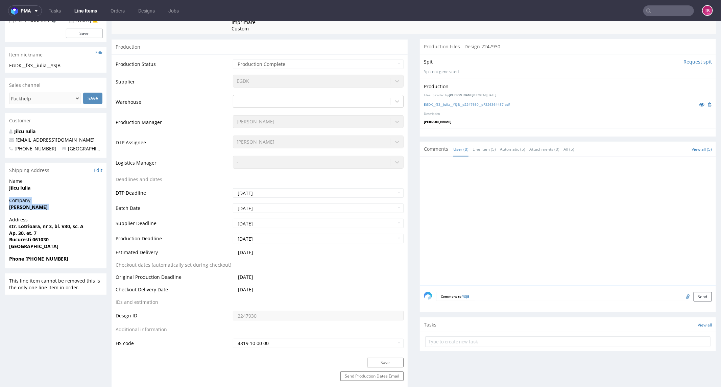
drag, startPoint x: 7, startPoint y: 216, endPoint x: 0, endPoint y: 202, distance: 16.2
drag, startPoint x: 6, startPoint y: 206, endPoint x: 5, endPoint y: 212, distance: 5.8
click at [6, 206] on div "Company [PERSON_NAME]" at bounding box center [55, 206] width 101 height 19
click at [5, 212] on div "Company [PERSON_NAME]" at bounding box center [55, 206] width 101 height 19
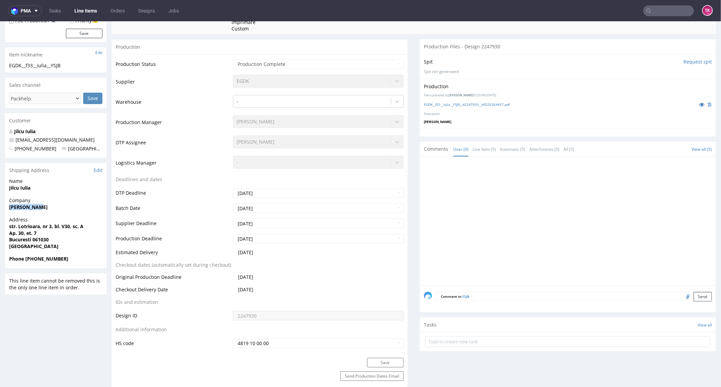
drag, startPoint x: 6, startPoint y: 207, endPoint x: 44, endPoint y: 214, distance: 39.3
click at [44, 214] on div "Company [PERSON_NAME]" at bounding box center [55, 206] width 101 height 19
copy strong "[PERSON_NAME]"
drag, startPoint x: 48, startPoint y: 231, endPoint x: 70, endPoint y: 235, distance: 22.4
click at [70, 235] on div "Address str. Lotrioara, nr 3, bl. V30, sc. A Ap. 30, et. 7 Bucuresti 061030 [GE…" at bounding box center [55, 235] width 101 height 39
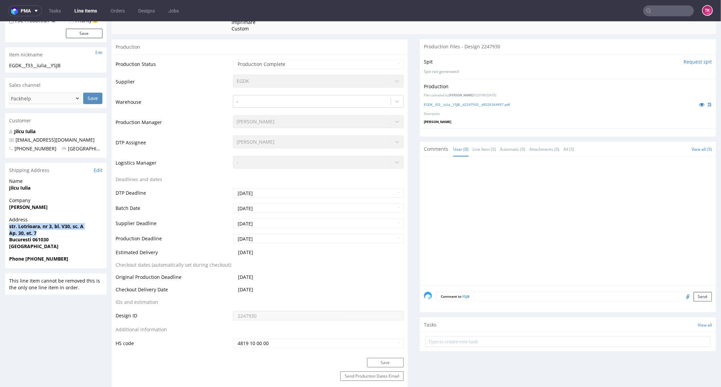
copy p "str. Lotrioara, nr 3, bl. V30, sc. A Ap. 30, et. 7"
drag, startPoint x: 9, startPoint y: 240, endPoint x: 64, endPoint y: 236, distance: 54.6
click at [64, 236] on div "Address str. Lotrioara, nr 3, bl. V30, sc. A Ap. 30, et. 7 Bucuresti 061030 Rom…" at bounding box center [55, 235] width 101 height 39
copy strong "Bucuresti 061030"
copy strong "+400754817672"
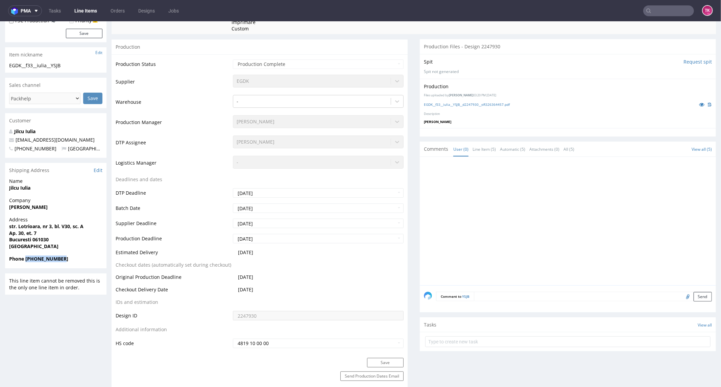
drag, startPoint x: 25, startPoint y: 257, endPoint x: 84, endPoint y: 259, distance: 58.5
click at [84, 259] on span "Phone +400754817672" at bounding box center [55, 258] width 93 height 7
drag, startPoint x: 85, startPoint y: 137, endPoint x: 0, endPoint y: 141, distance: 85.3
copy span "jilcuiuliaadriana@yahoo.com"
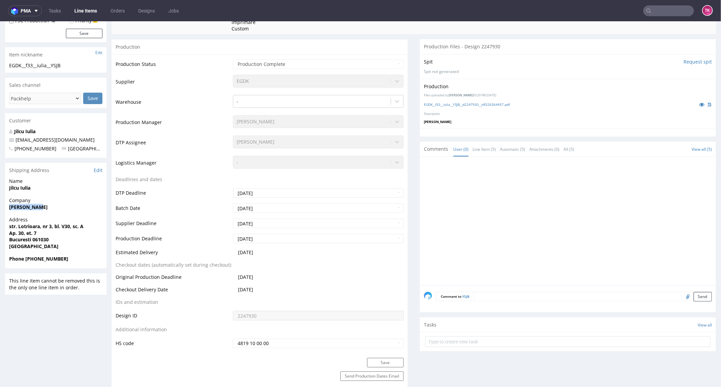
drag, startPoint x: 0, startPoint y: 206, endPoint x: 46, endPoint y: 215, distance: 46.2
copy strong "Iulia Jilcu"
drag, startPoint x: 25, startPoint y: 259, endPoint x: 89, endPoint y: 259, distance: 63.9
click at [89, 259] on span "Phone +400754817672" at bounding box center [55, 258] width 93 height 7
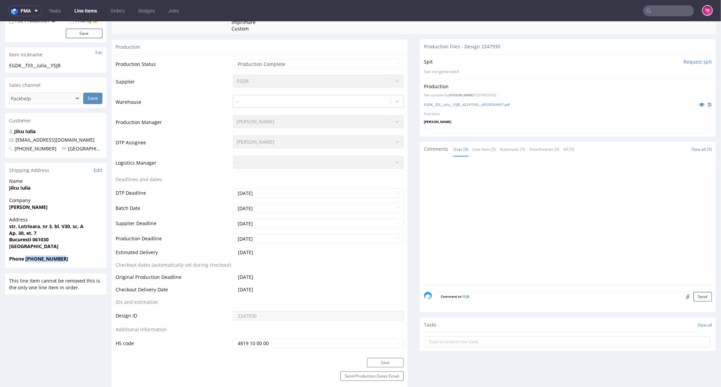
copy strong "+400754817672"
drag, startPoint x: 16, startPoint y: 229, endPoint x: 51, endPoint y: 232, distance: 34.6
copy p "str. Lotrioara, nr 3, bl. V30, sc. A Ap. 30, et. 7"
drag, startPoint x: 7, startPoint y: 240, endPoint x: 56, endPoint y: 242, distance: 49.4
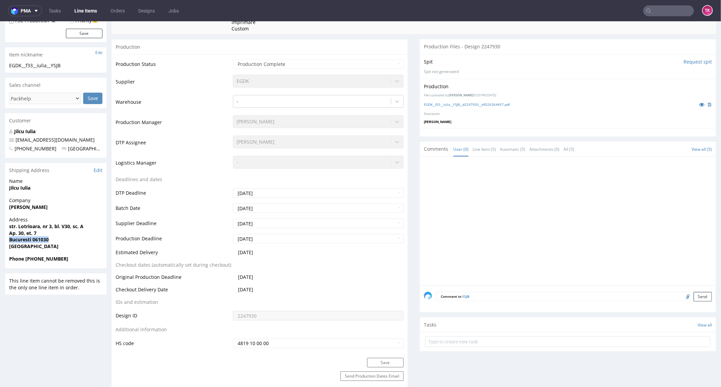
click at [56, 242] on div "Address str. Lotrioara, nr 3, bl. V30, sc. A Ap. 30, et. 7 Bucuresti 061030 Rom…" at bounding box center [55, 235] width 101 height 39
copy strong "Bucuresti 061030"
drag, startPoint x: 90, startPoint y: 137, endPoint x: 16, endPoint y: 146, distance: 75.0
copy span "jilcuiuliaadriana@yahoo.com"
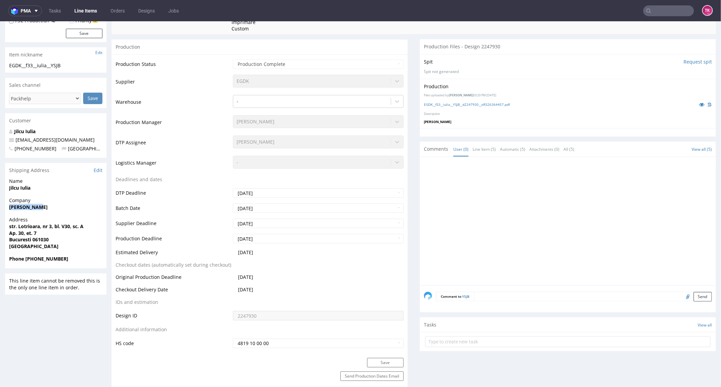
drag, startPoint x: 9, startPoint y: 211, endPoint x: 72, endPoint y: 205, distance: 62.5
click at [72, 205] on div "Company Iulia Jilcu" at bounding box center [55, 206] width 101 height 19
drag, startPoint x: 15, startPoint y: 224, endPoint x: 65, endPoint y: 234, distance: 51.0
click at [65, 234] on div "Address str. Lotrioara, nr 3, bl. V30, sc. A Ap. 30, et. 7 Bucuresti 061030 Rom…" at bounding box center [55, 235] width 101 height 39
drag, startPoint x: 7, startPoint y: 237, endPoint x: 78, endPoint y: 239, distance: 70.4
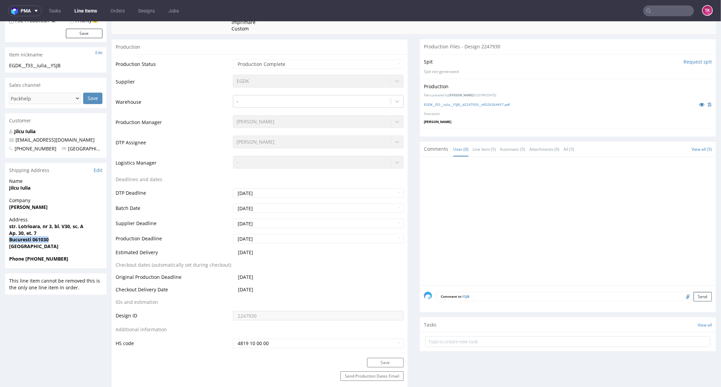
click at [34, 259] on strong "Phone +400754817672" at bounding box center [38, 258] width 59 height 6
drag, startPoint x: 89, startPoint y: 141, endPoint x: 0, endPoint y: 135, distance: 89.1
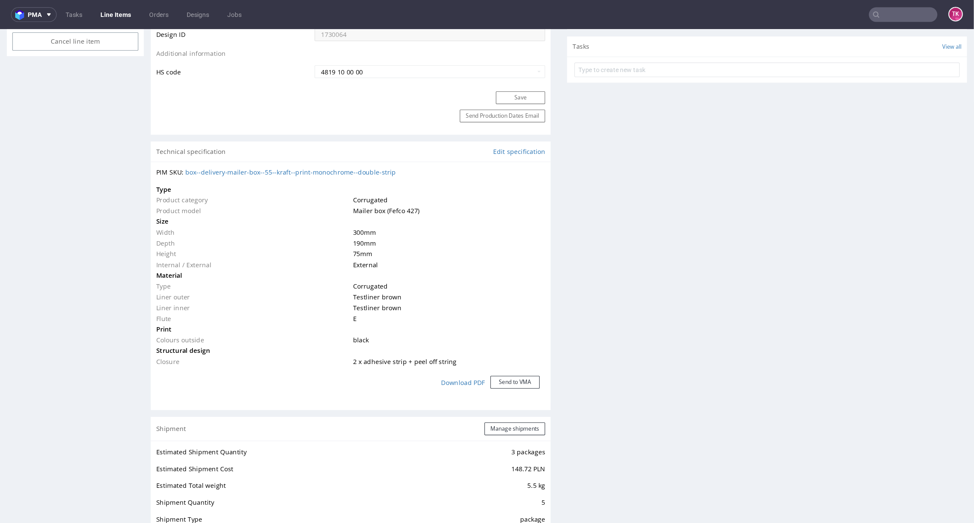
scroll to position [601, 0]
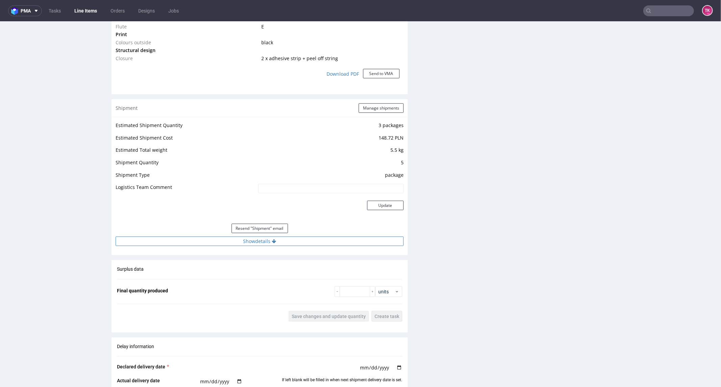
click at [241, 237] on div "Estimated Shipment Quantity 3 packages Estimated Shipment Cost 148.72 PLN Estim…" at bounding box center [260, 183] width 296 height 133
click at [241, 238] on button "Show details" at bounding box center [260, 240] width 288 height 9
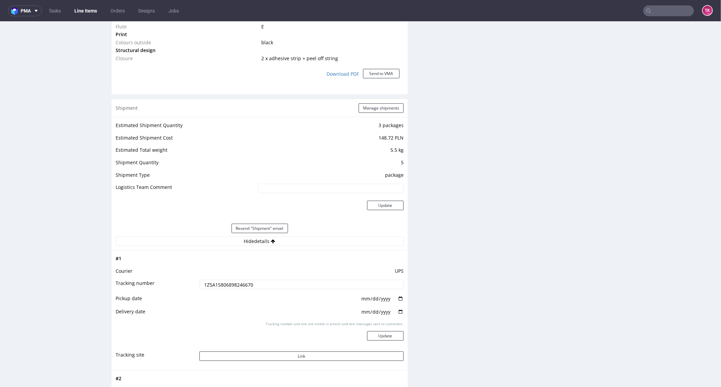
click at [239, 282] on input "1Z5A15806898246670" at bounding box center [302, 284] width 204 height 9
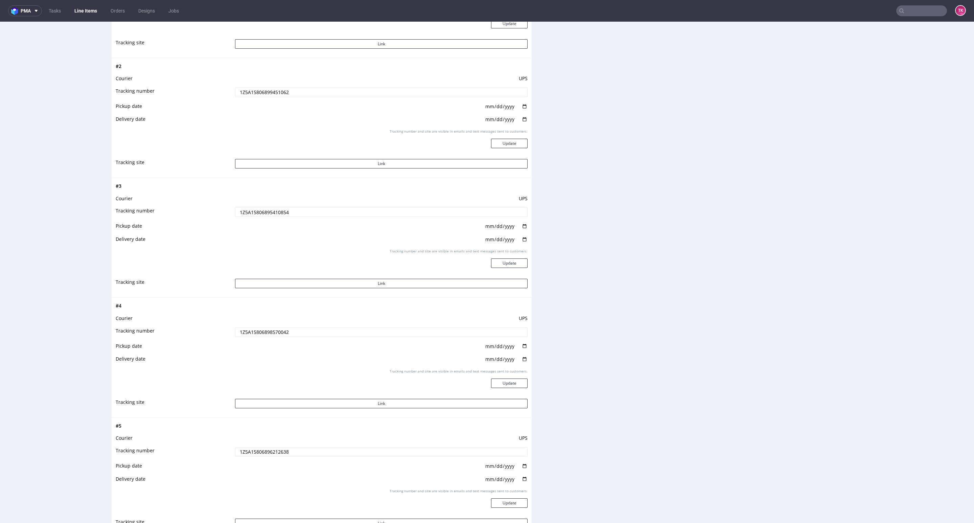
scroll to position [913, 0]
click at [253, 95] on input "1Z5A15806899451062" at bounding box center [381, 92] width 292 height 9
click at [252, 210] on input "1Z5A15806895410854" at bounding box center [381, 212] width 292 height 9
click at [253, 210] on input "1Z5A15806895410854" at bounding box center [381, 212] width 292 height 9
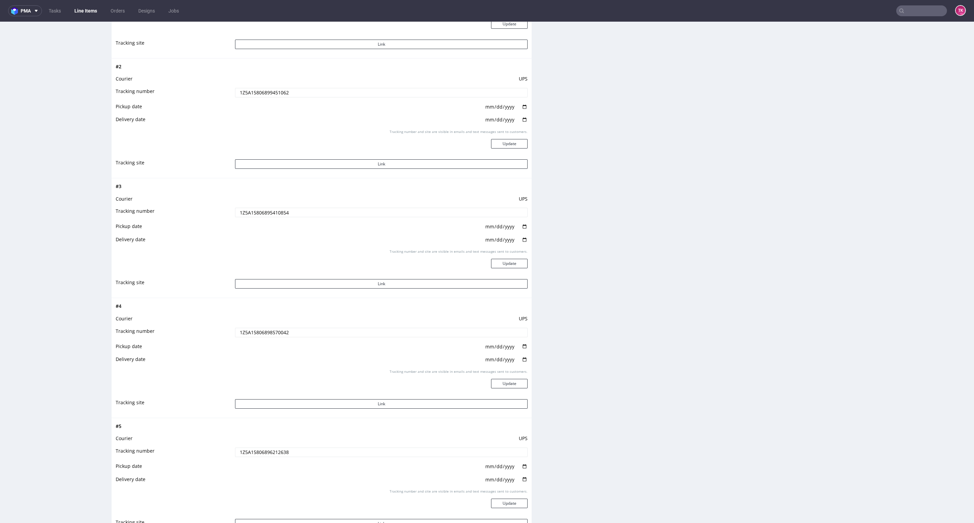
scroll to position [812, 0]
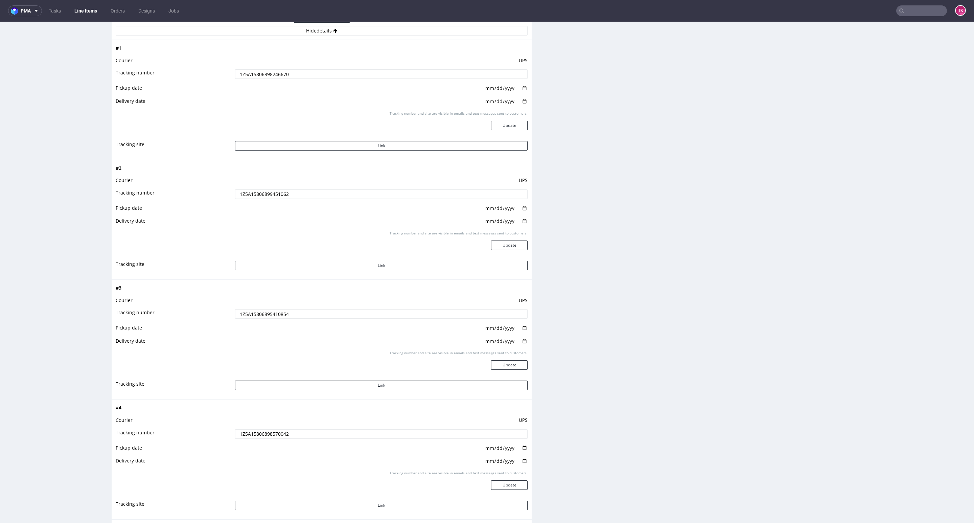
click at [261, 69] on input "1Z5A15806898246670" at bounding box center [381, 73] width 292 height 9
click at [262, 325] on td "[DATE]" at bounding box center [380, 330] width 294 height 13
click at [263, 318] on td "1Z5A15806895410854" at bounding box center [380, 315] width 294 height 15
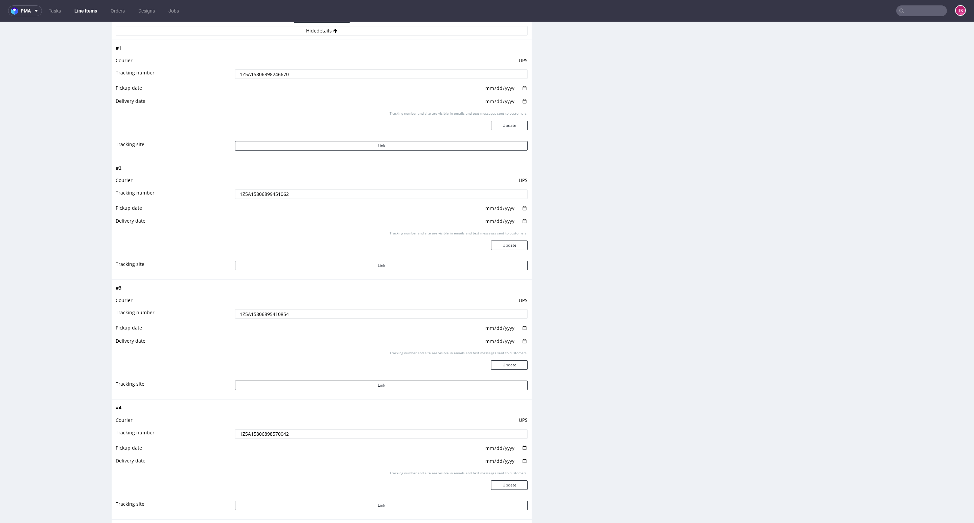
click at [263, 318] on input "1Z5A15806895410854" at bounding box center [381, 313] width 292 height 9
click at [267, 387] on input "1Z5A15806898570042" at bounding box center [381, 433] width 292 height 9
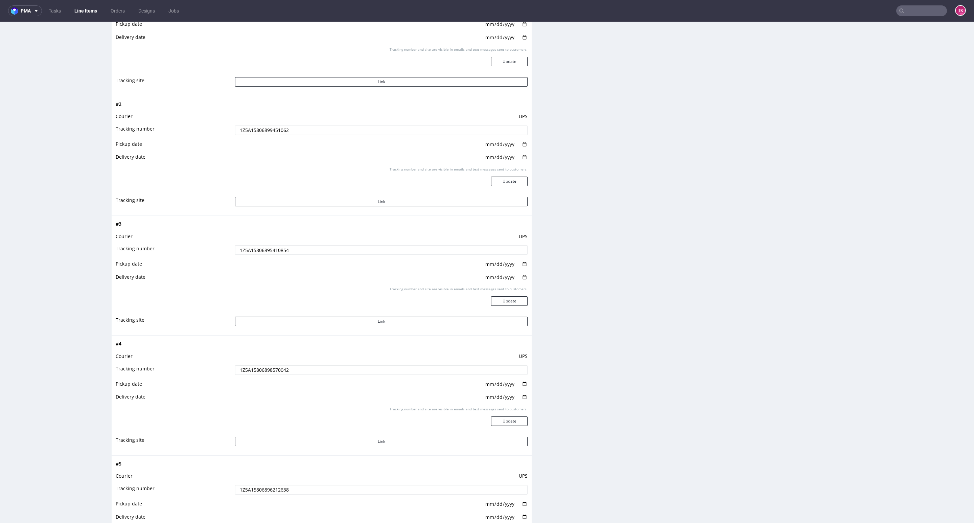
scroll to position [913, 0]
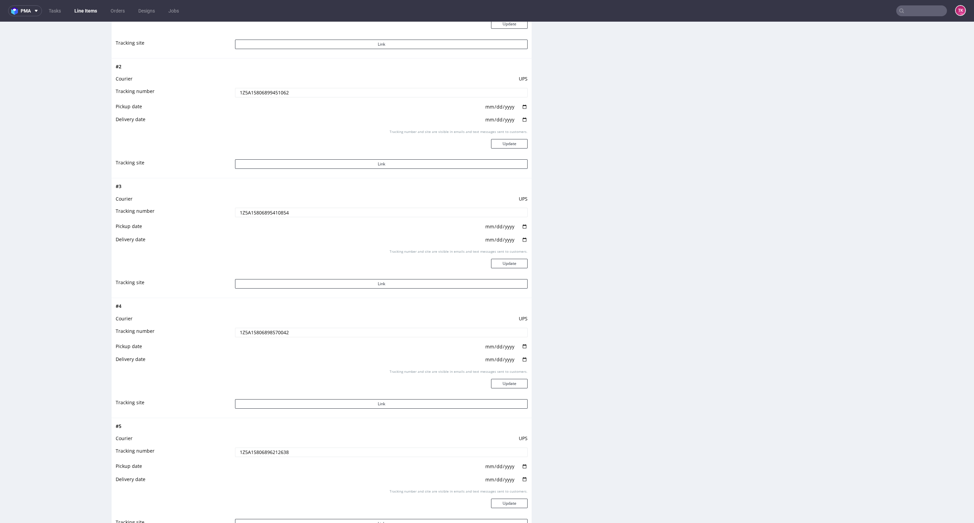
click at [253, 387] on input "1Z5A15806896212638" at bounding box center [381, 451] width 292 height 9
click at [254, 387] on input "1Z5A15806896212638" at bounding box center [381, 451] width 292 height 9
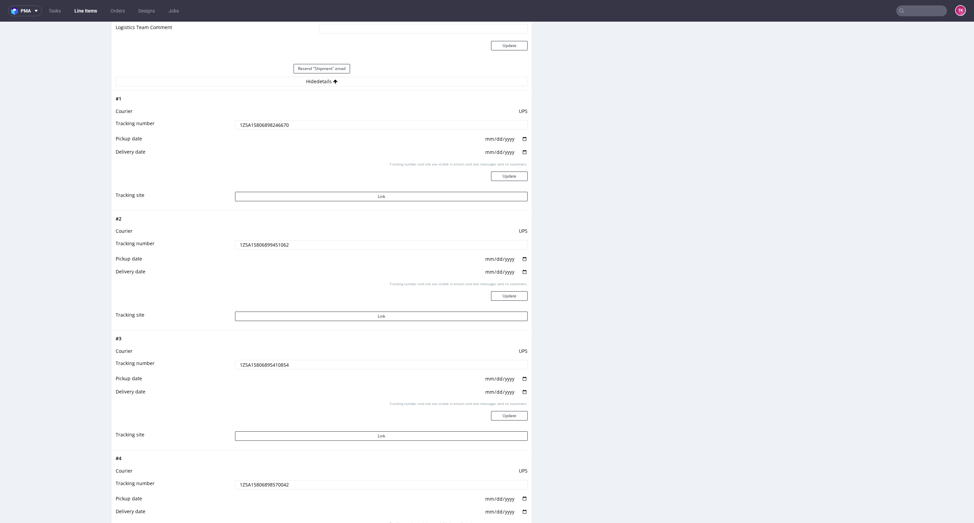
click at [258, 129] on input "1Z5A15806898246670" at bounding box center [381, 124] width 292 height 9
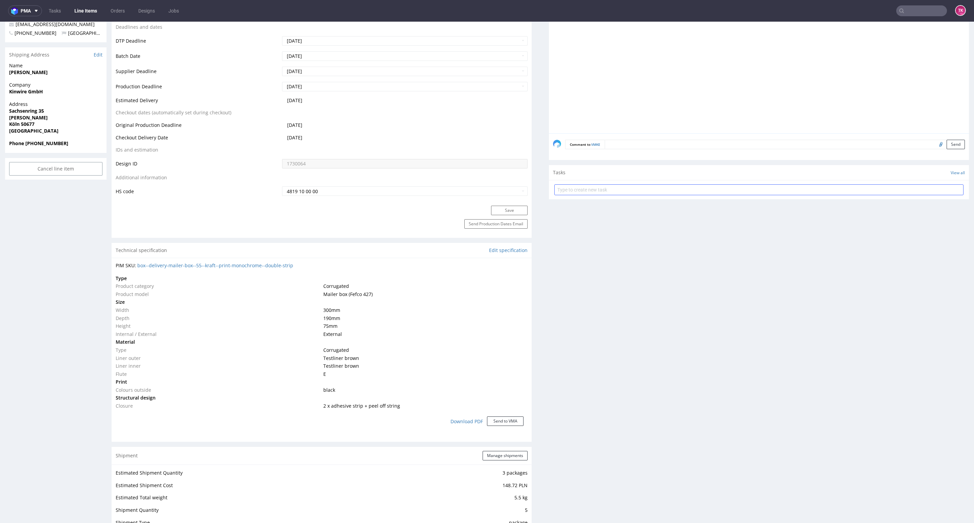
scroll to position [0, 0]
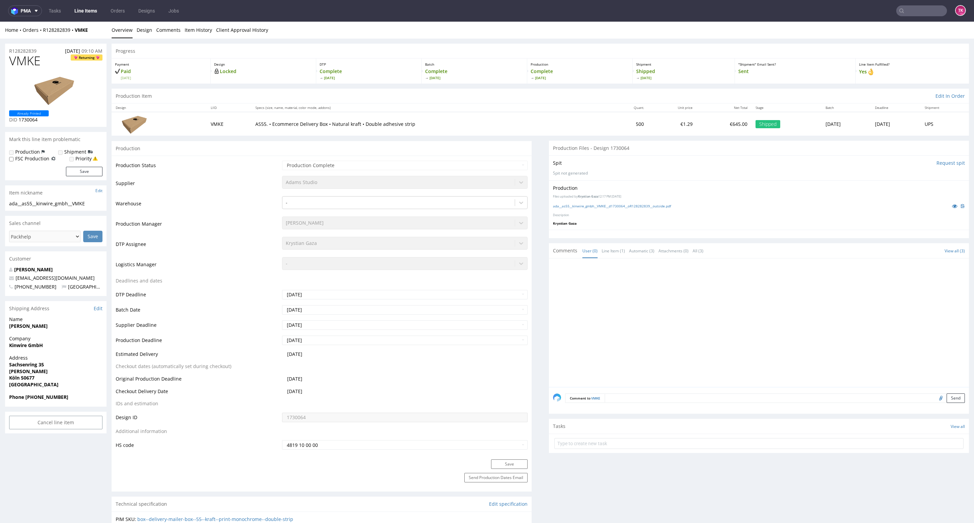
click at [721, 6] on input "text" at bounding box center [921, 10] width 51 height 11
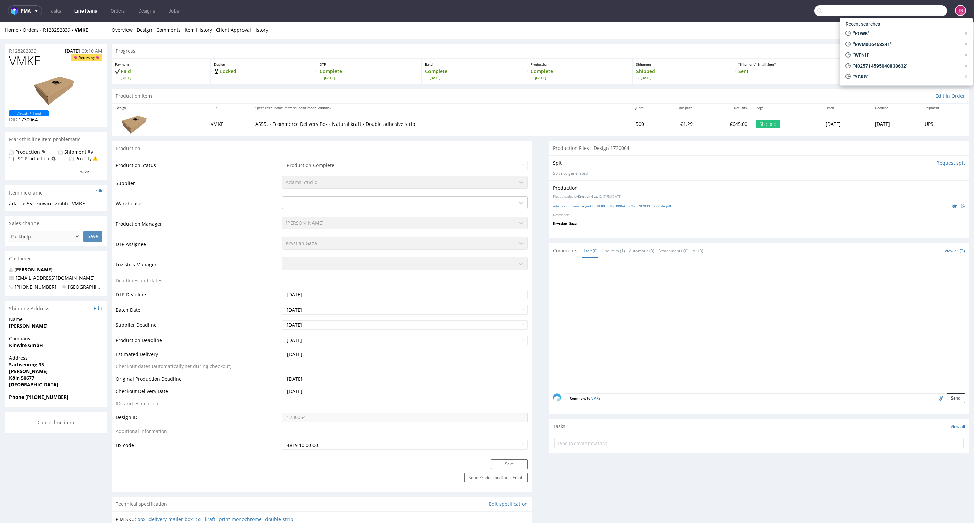
paste input "QIVU"
type input "QIVU"
click at [721, 29] on div "QIVU" at bounding box center [861, 28] width 11 height 7
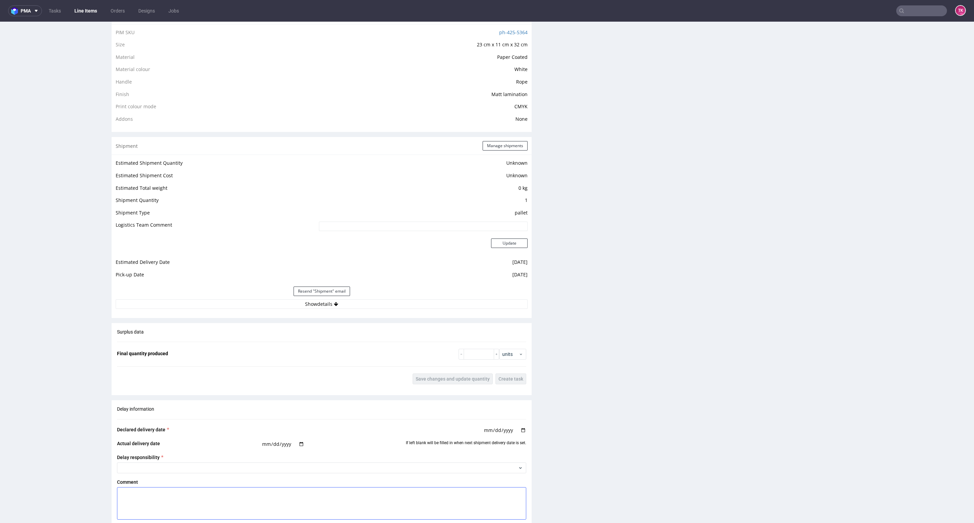
scroll to position [658, 0]
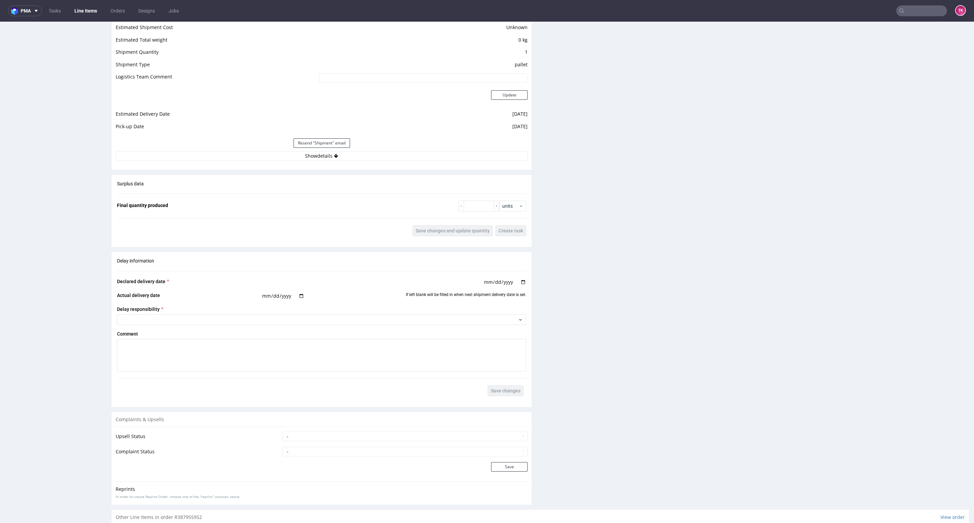
drag, startPoint x: 385, startPoint y: 142, endPoint x: 396, endPoint y: 161, distance: 21.3
click at [388, 146] on div "Resend "Shipment" email" at bounding box center [322, 143] width 412 height 16
click at [396, 161] on div "Estimated Shipment Quantity Unknown Estimated Shipment Cost Unknown Estimated T…" at bounding box center [322, 85] width 420 height 158
click at [396, 154] on button "Show details" at bounding box center [322, 155] width 412 height 9
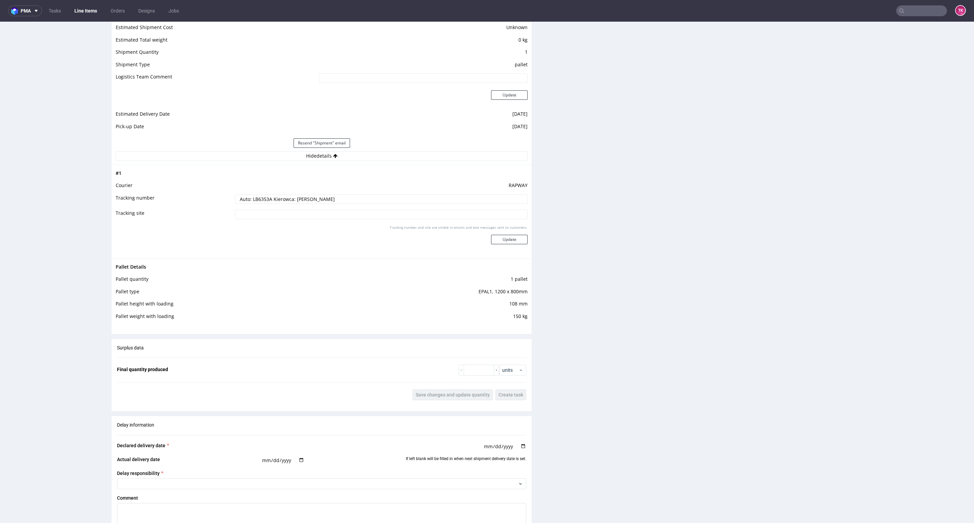
click at [259, 199] on input "Auto: LB6353A Kierowca: [PERSON_NAME]" at bounding box center [381, 198] width 292 height 9
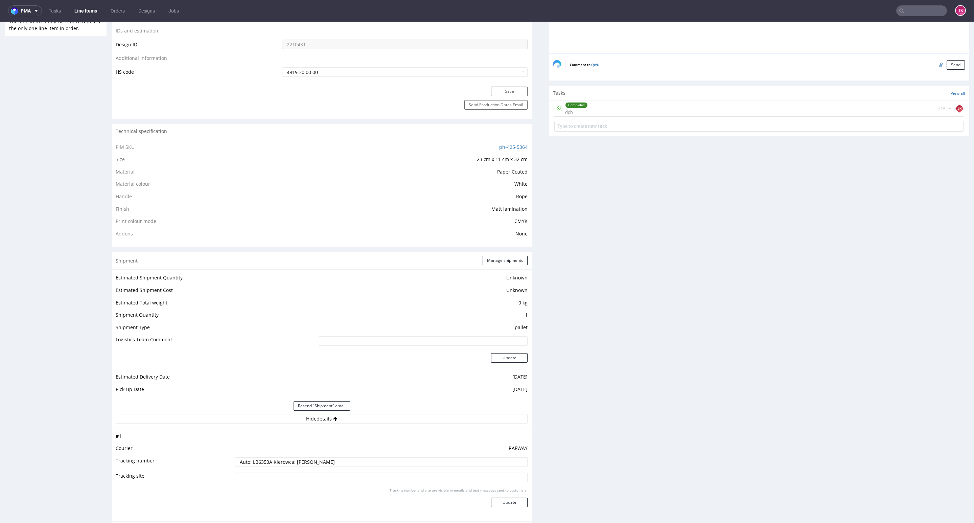
scroll to position [404, 0]
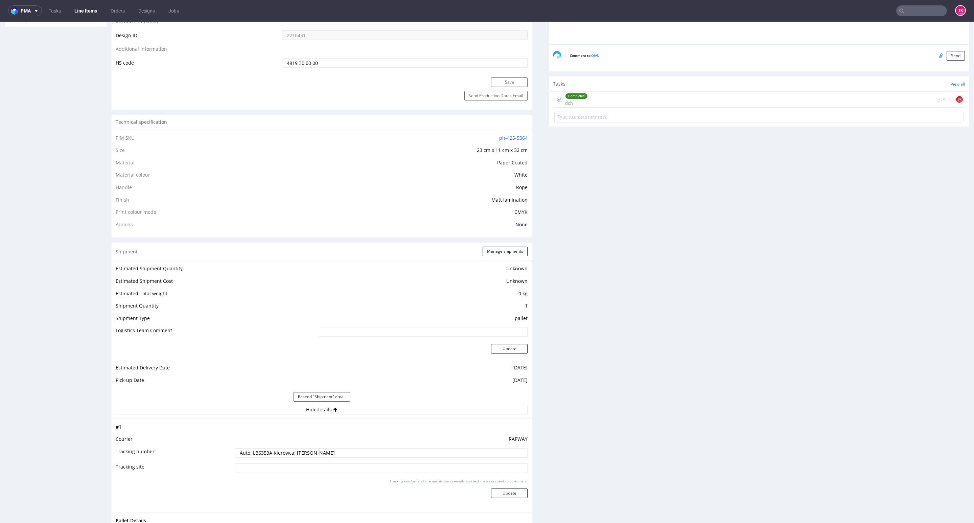
drag, startPoint x: 517, startPoint y: 379, endPoint x: 559, endPoint y: 396, distance: 45.5
click at [559, 387] on div "Progress Payment Paid [DATE] Design Locked DTP Complete [DATE] Batch Complete […" at bounding box center [540, 309] width 857 height 1338
click at [582, 387] on div "Production Files - Design 2210431 Spit Request spit Spit not generated DBY MKT-…" at bounding box center [759, 343] width 420 height 1169
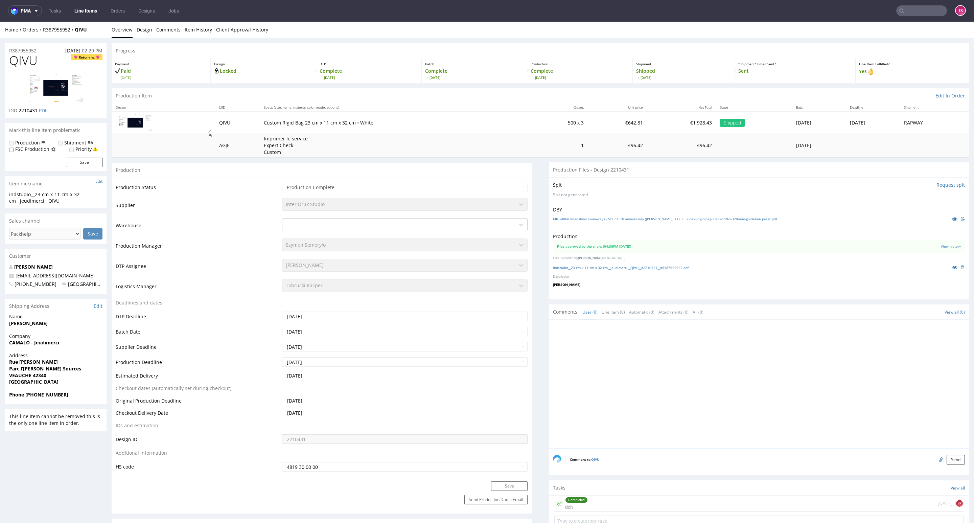
scroll to position [0, 0]
click at [721, 14] on input "text" at bounding box center [921, 10] width 51 height 11
paste input "QUVU"
type input "QUVU"
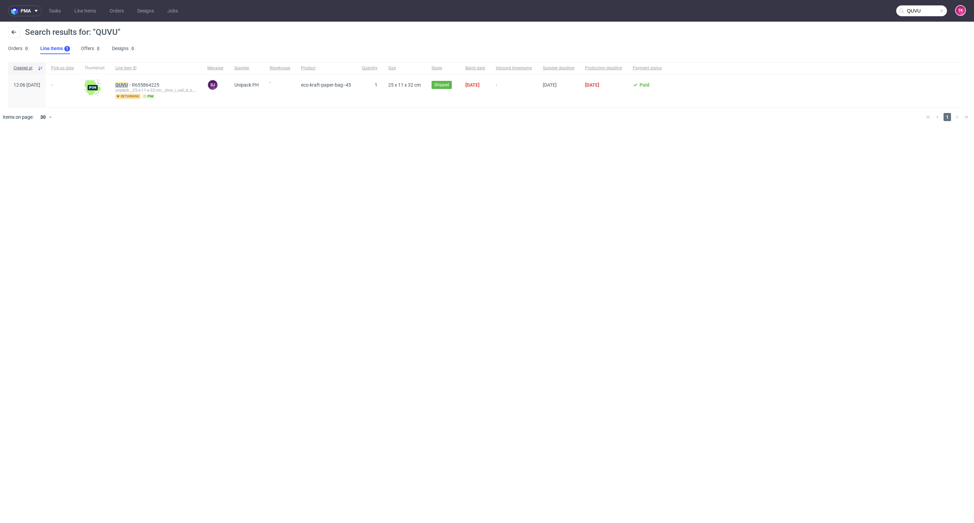
click at [132, 83] on span "QUVU" at bounding box center [123, 84] width 17 height 5
